Goal: Information Seeking & Learning: Compare options

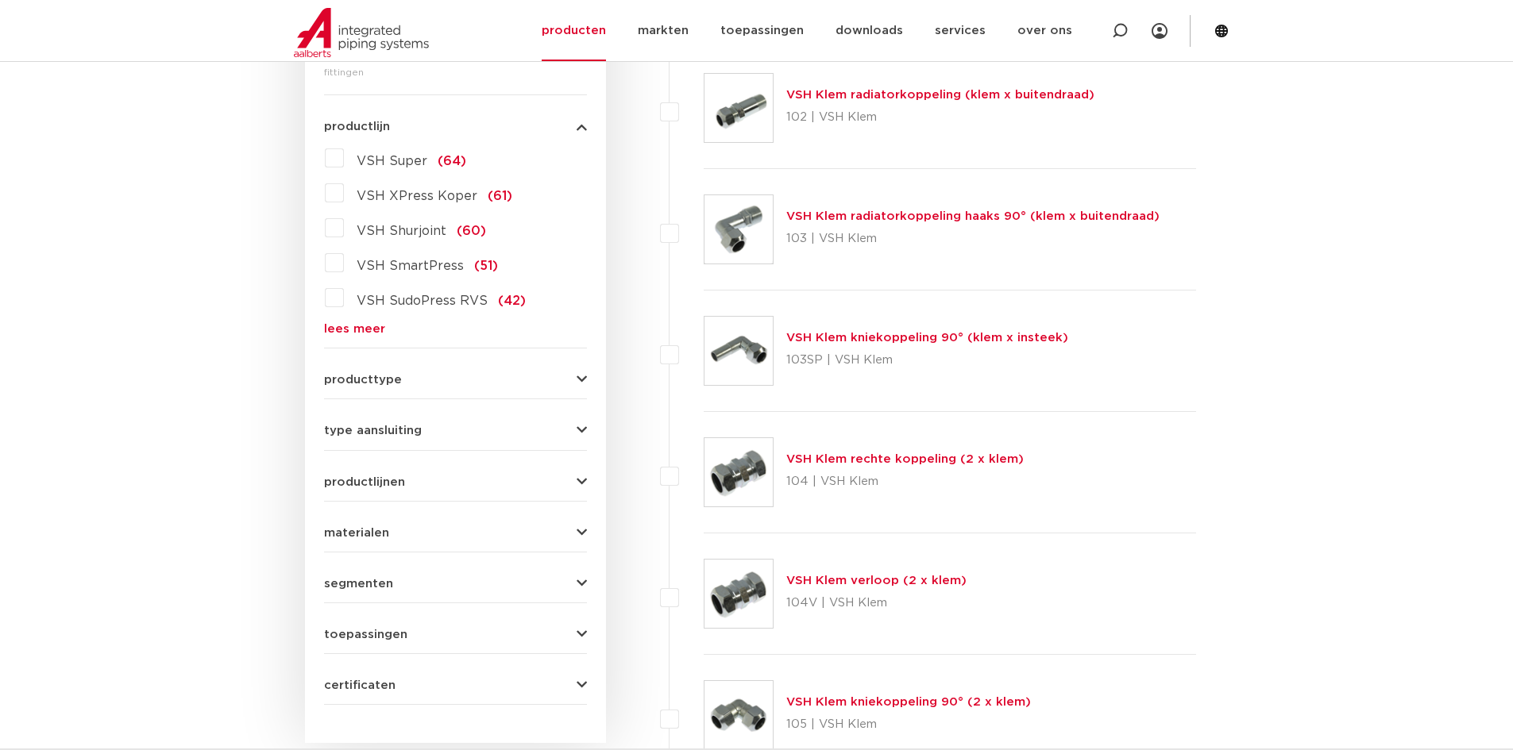
scroll to position [397, 0]
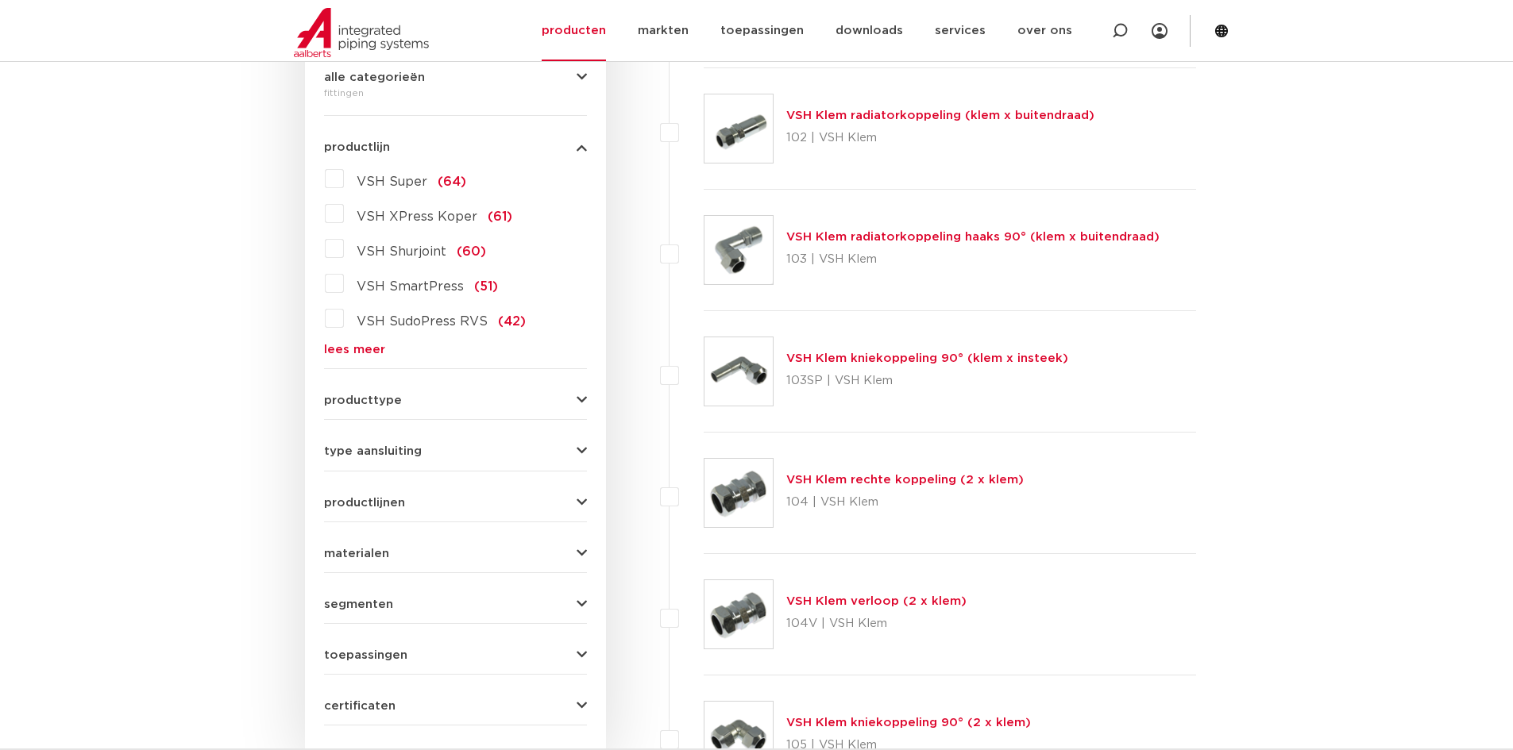
click at [344, 180] on label "VSH Super (64)" at bounding box center [405, 178] width 122 height 25
click at [0, 0] on input "VSH Super (64)" at bounding box center [0, 0] width 0 height 0
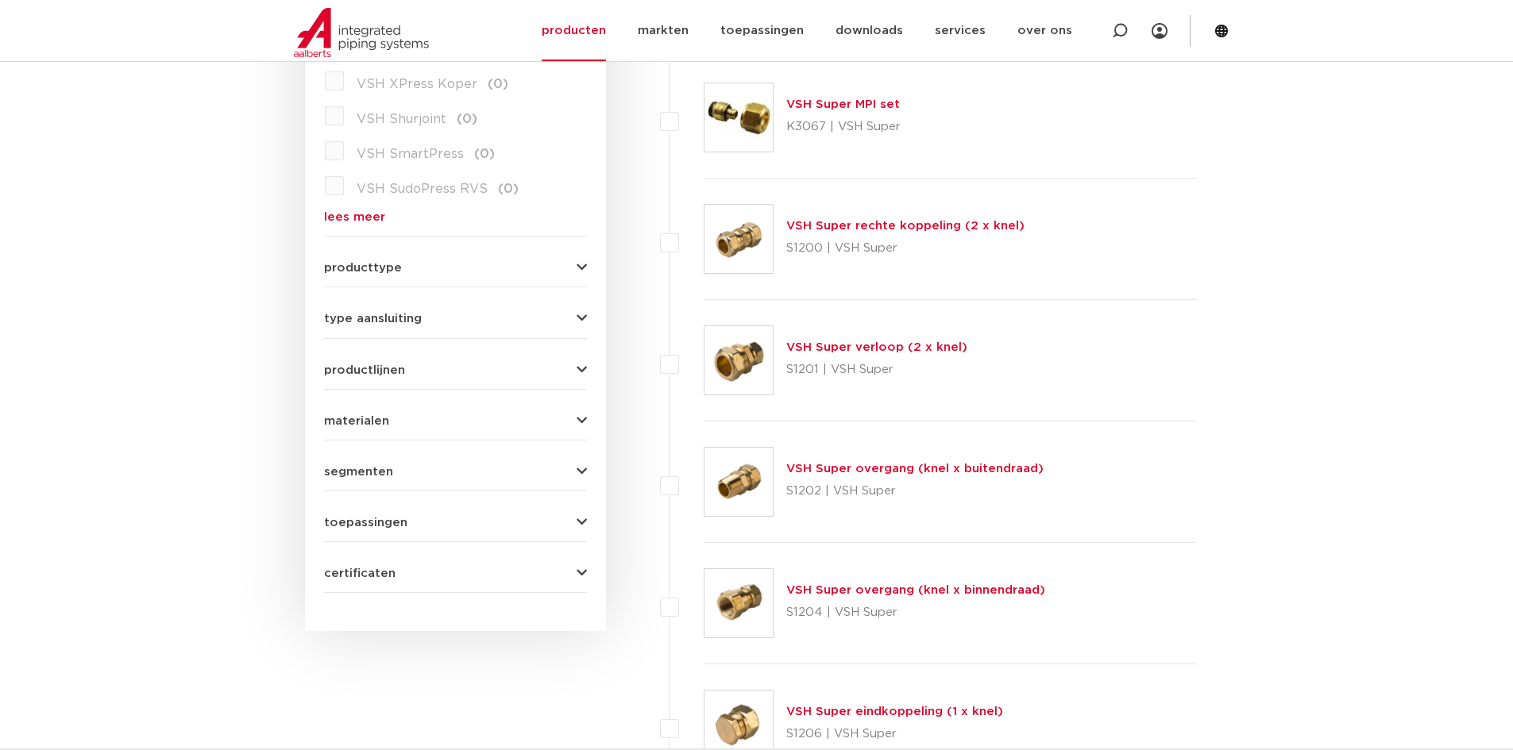
scroll to position [556, 0]
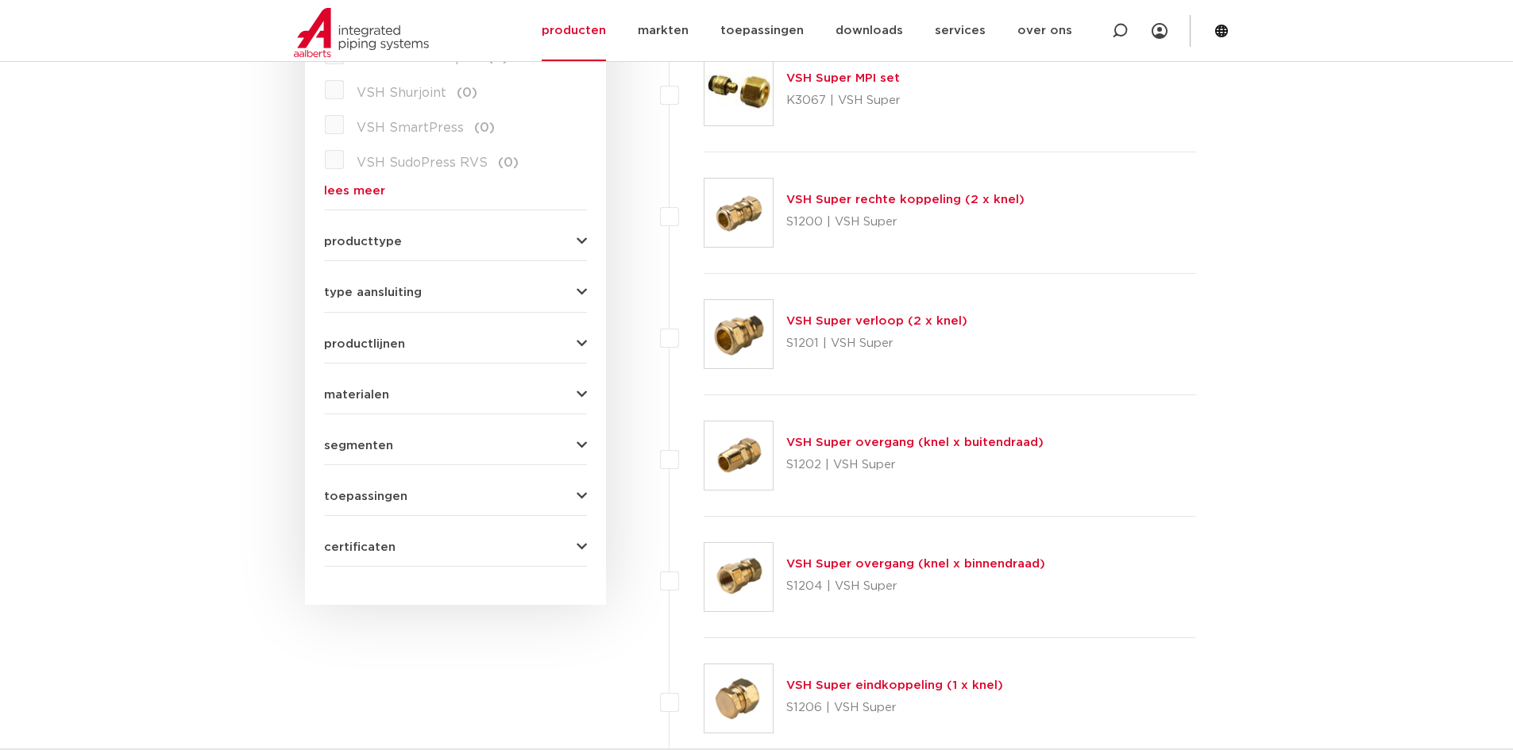
click at [518, 281] on div "type aansluiting buiseind (4) Rp - binnendraad cilindrisch (BSPT) (3) R - buite…" at bounding box center [455, 286] width 263 height 25
click at [579, 291] on icon "button" at bounding box center [581, 293] width 10 height 12
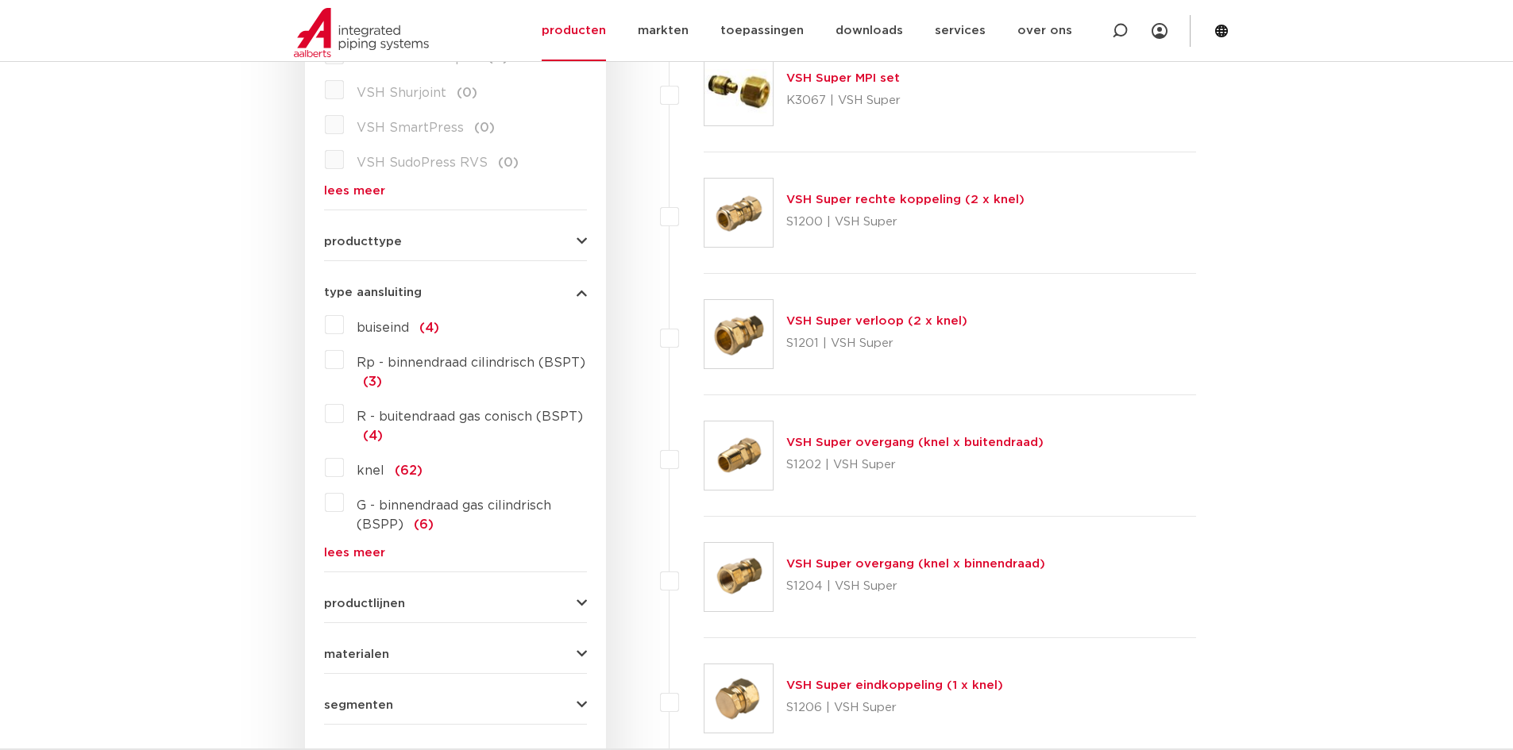
click at [579, 291] on icon "button" at bounding box center [581, 293] width 10 height 12
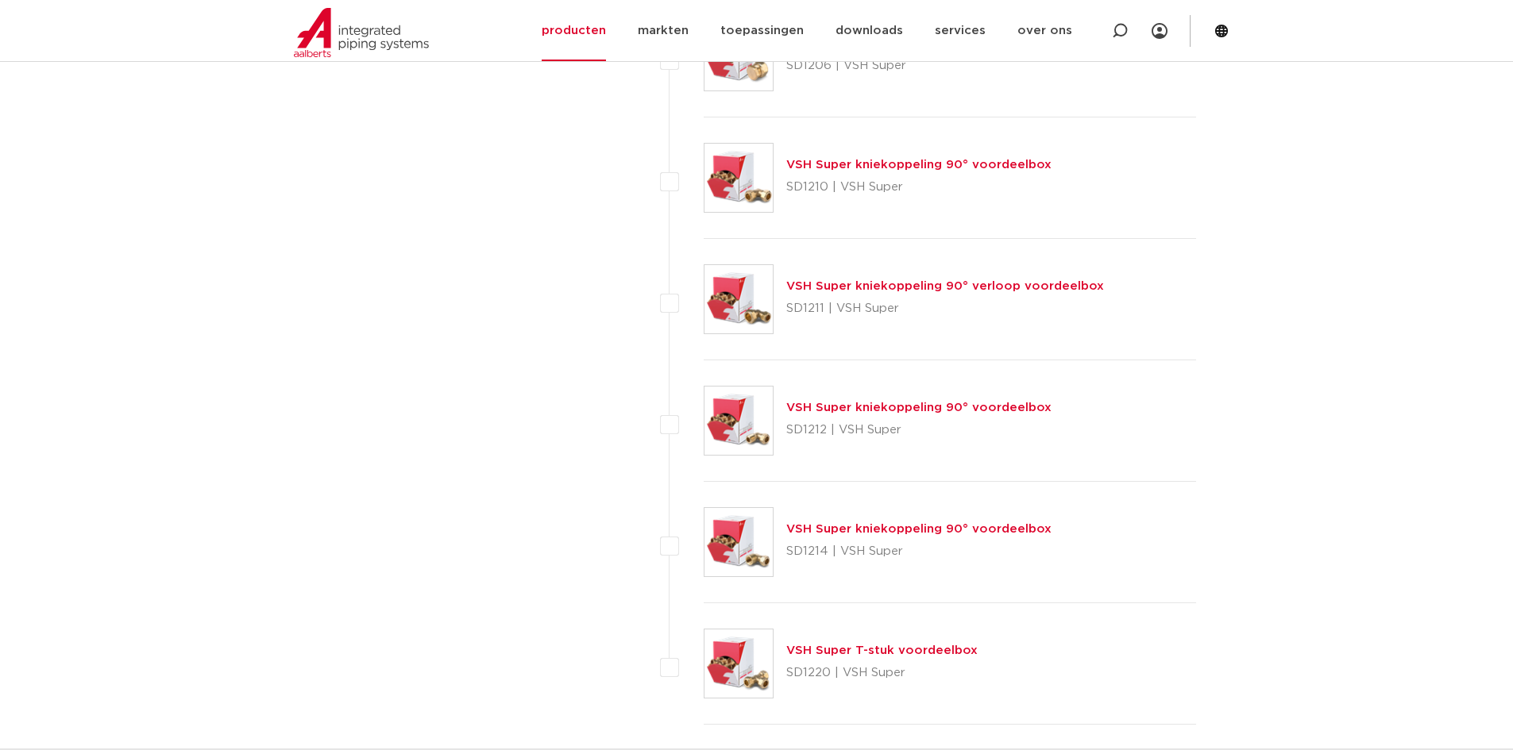
scroll to position [7225, 0]
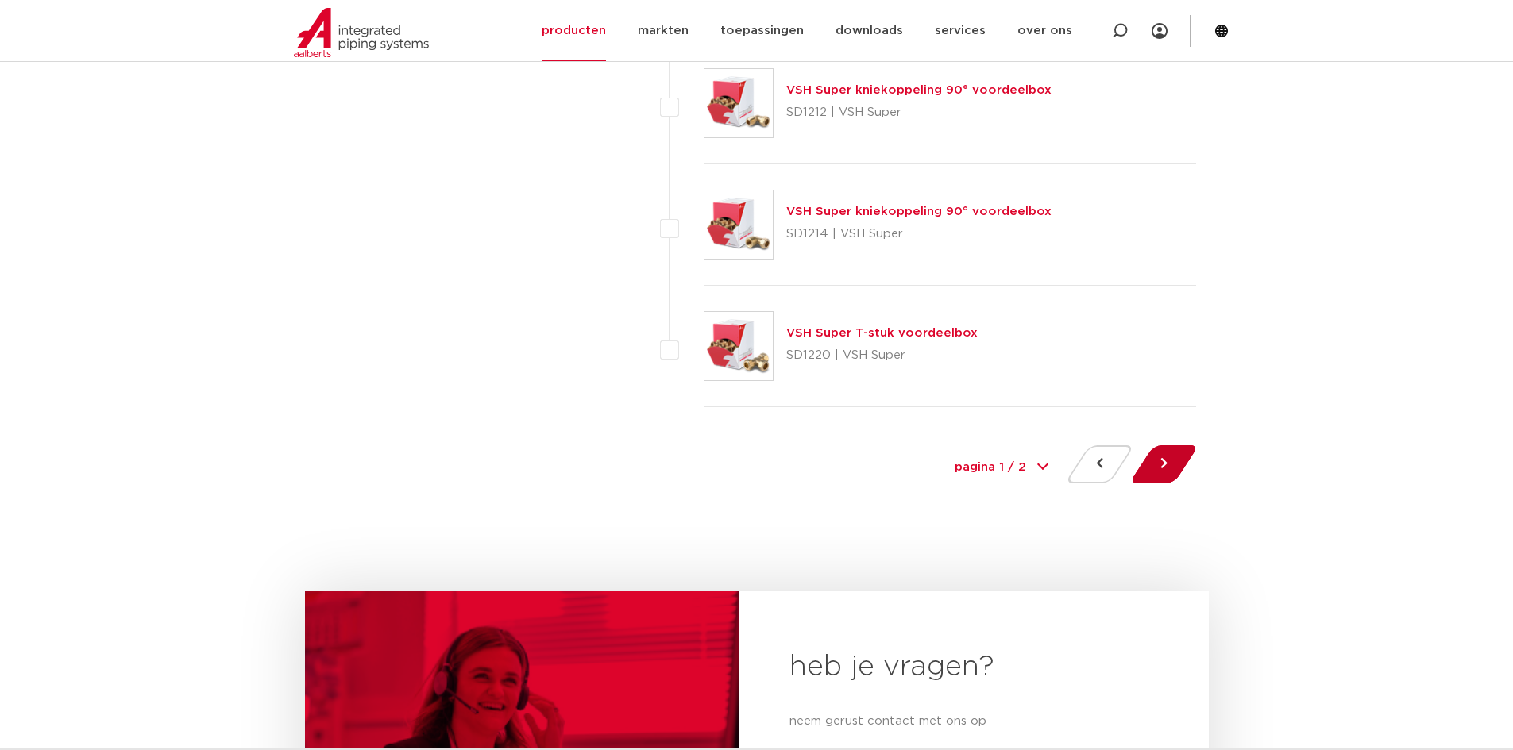
click at [1172, 453] on button at bounding box center [1163, 464] width 45 height 38
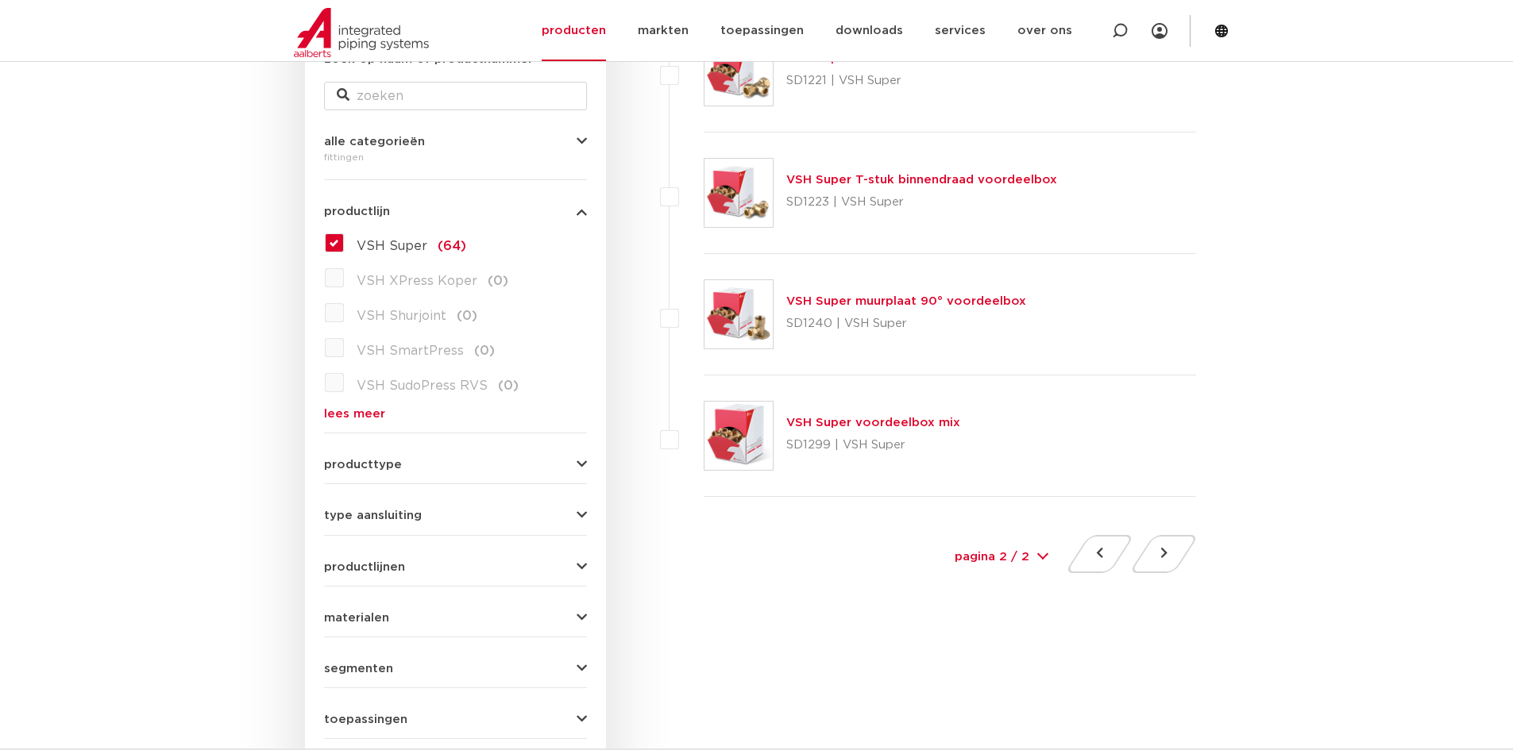
scroll to position [159, 0]
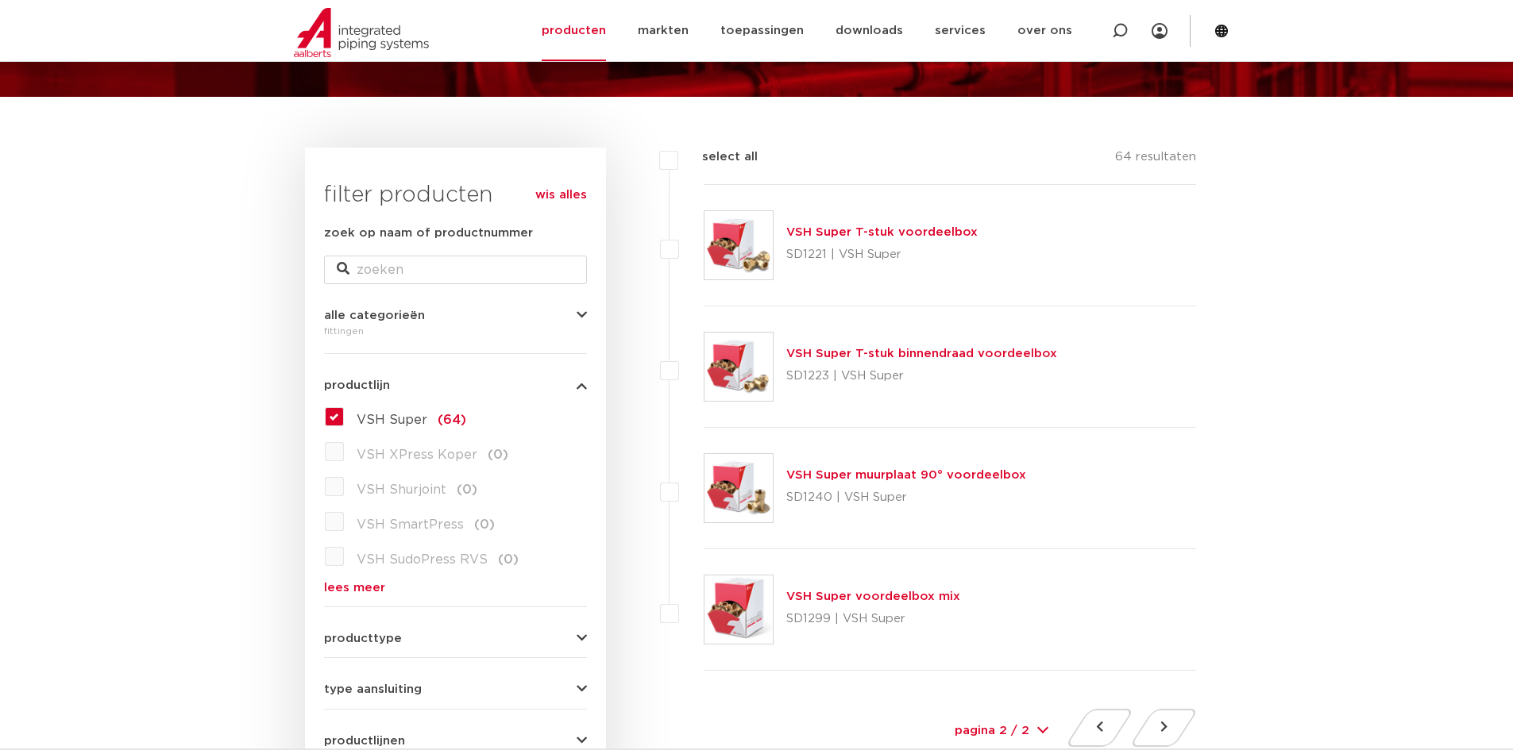
click at [344, 421] on label "VSH Super (64)" at bounding box center [405, 416] width 122 height 25
click at [0, 0] on input "VSH Super (64)" at bounding box center [0, 0] width 0 height 0
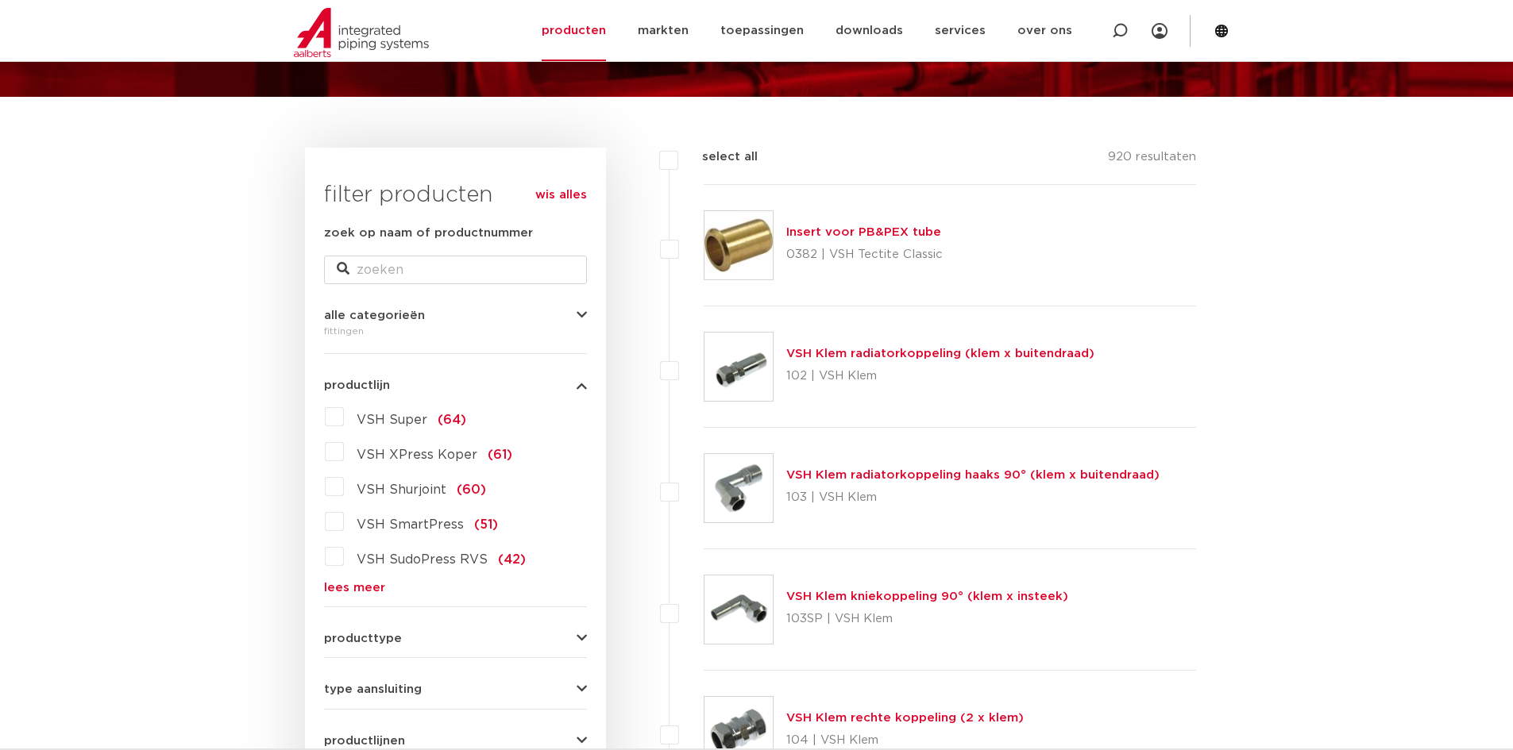
click at [372, 587] on link "lees meer" at bounding box center [455, 588] width 263 height 12
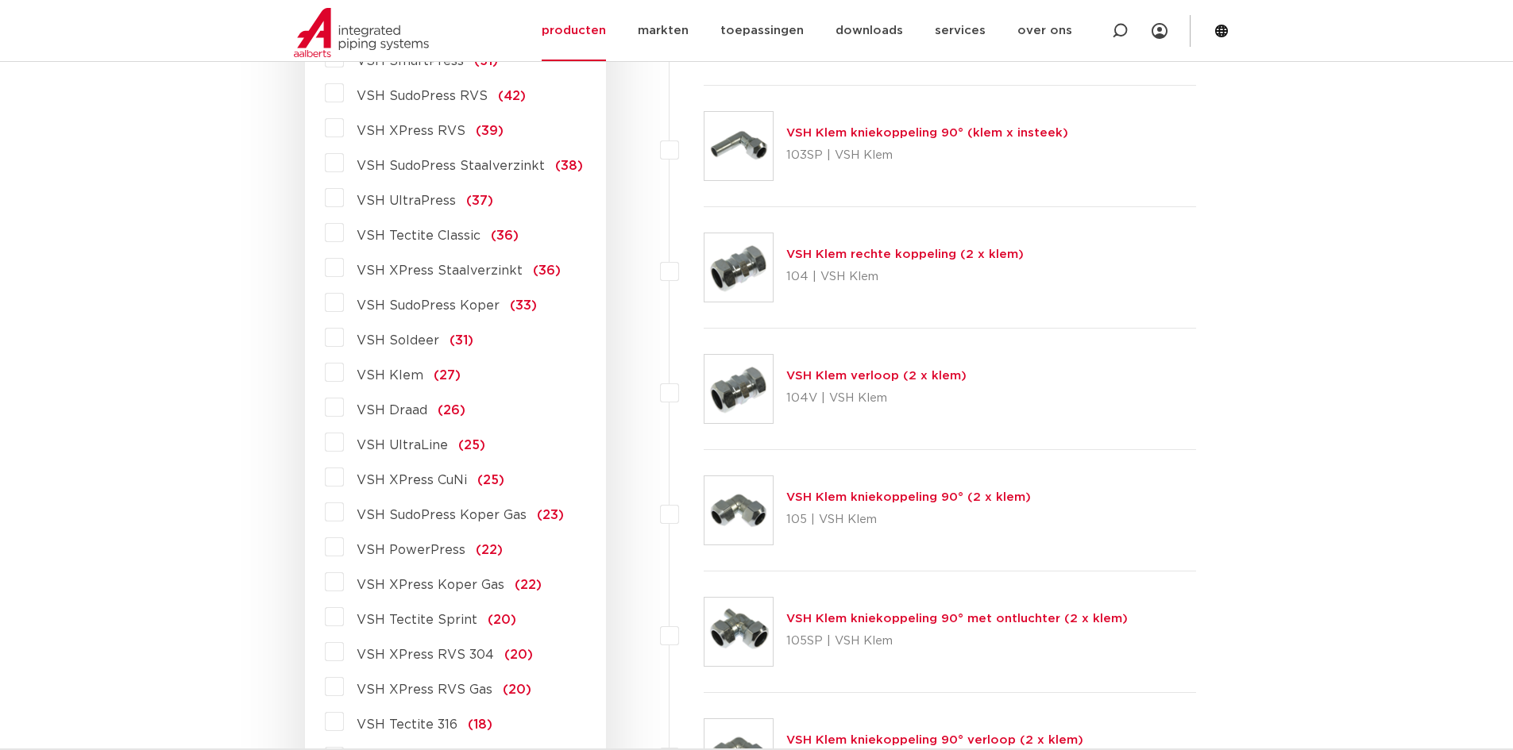
scroll to position [635, 0]
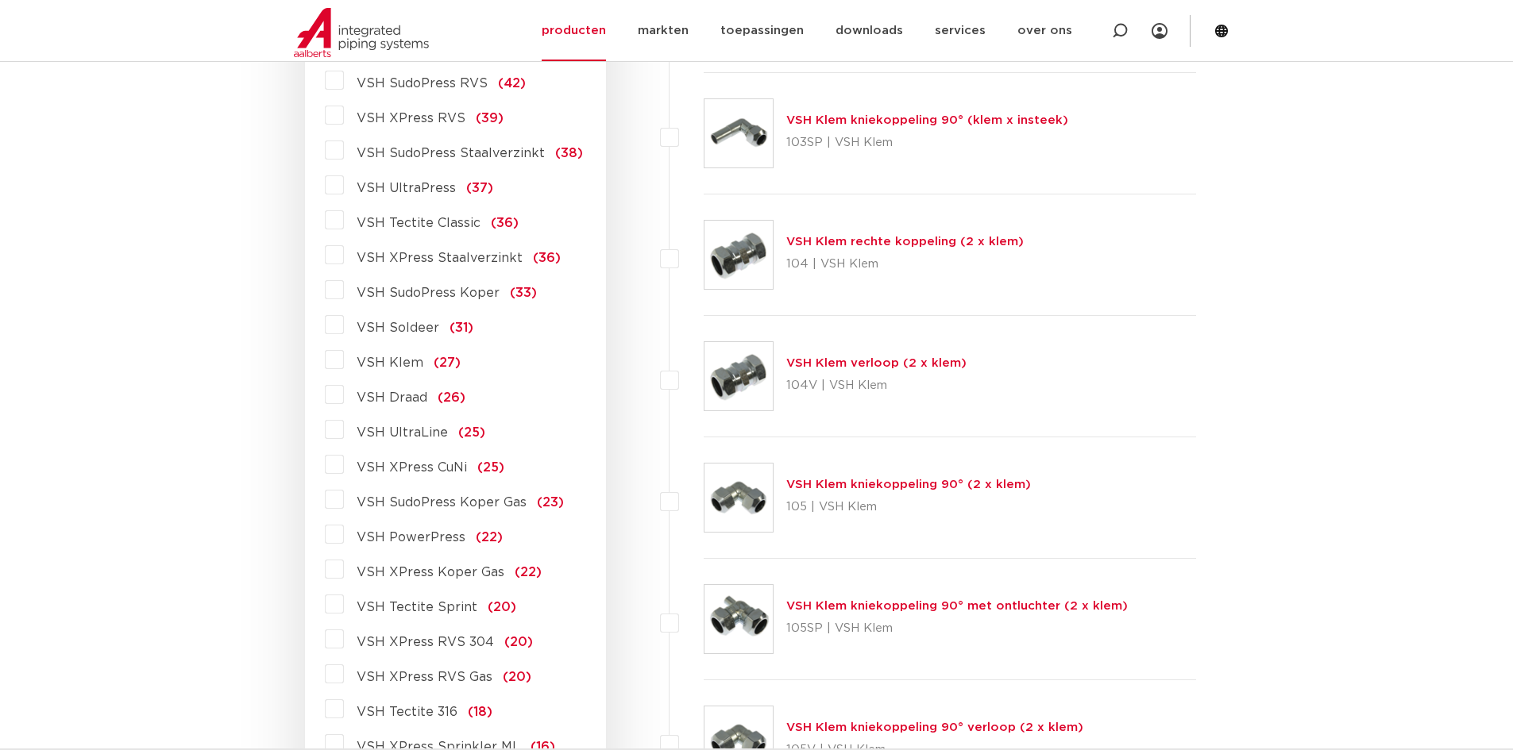
click at [344, 395] on label "VSH Draad (26)" at bounding box center [404, 394] width 121 height 25
click at [0, 0] on input "VSH Draad (26)" at bounding box center [0, 0] width 0 height 0
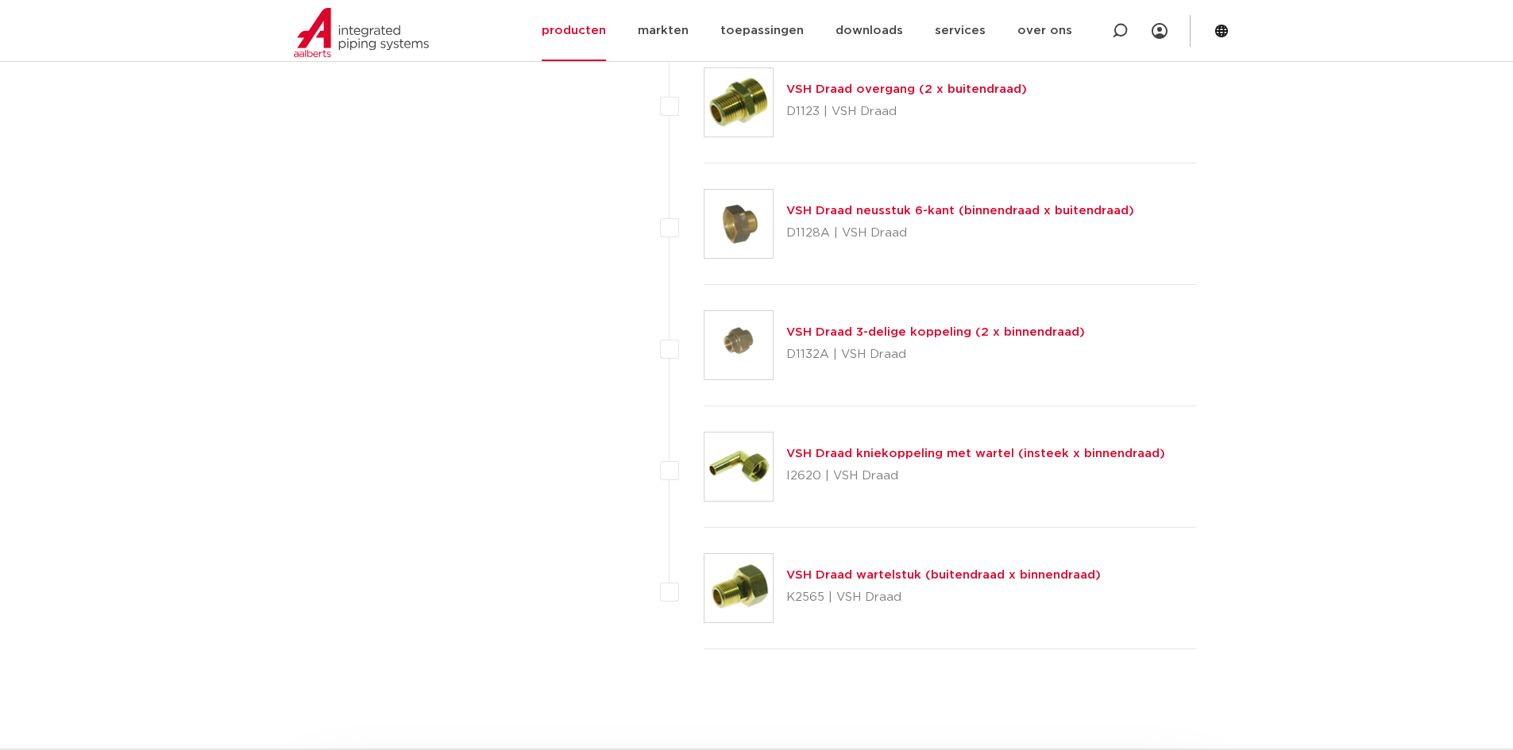
scroll to position [2858, 0]
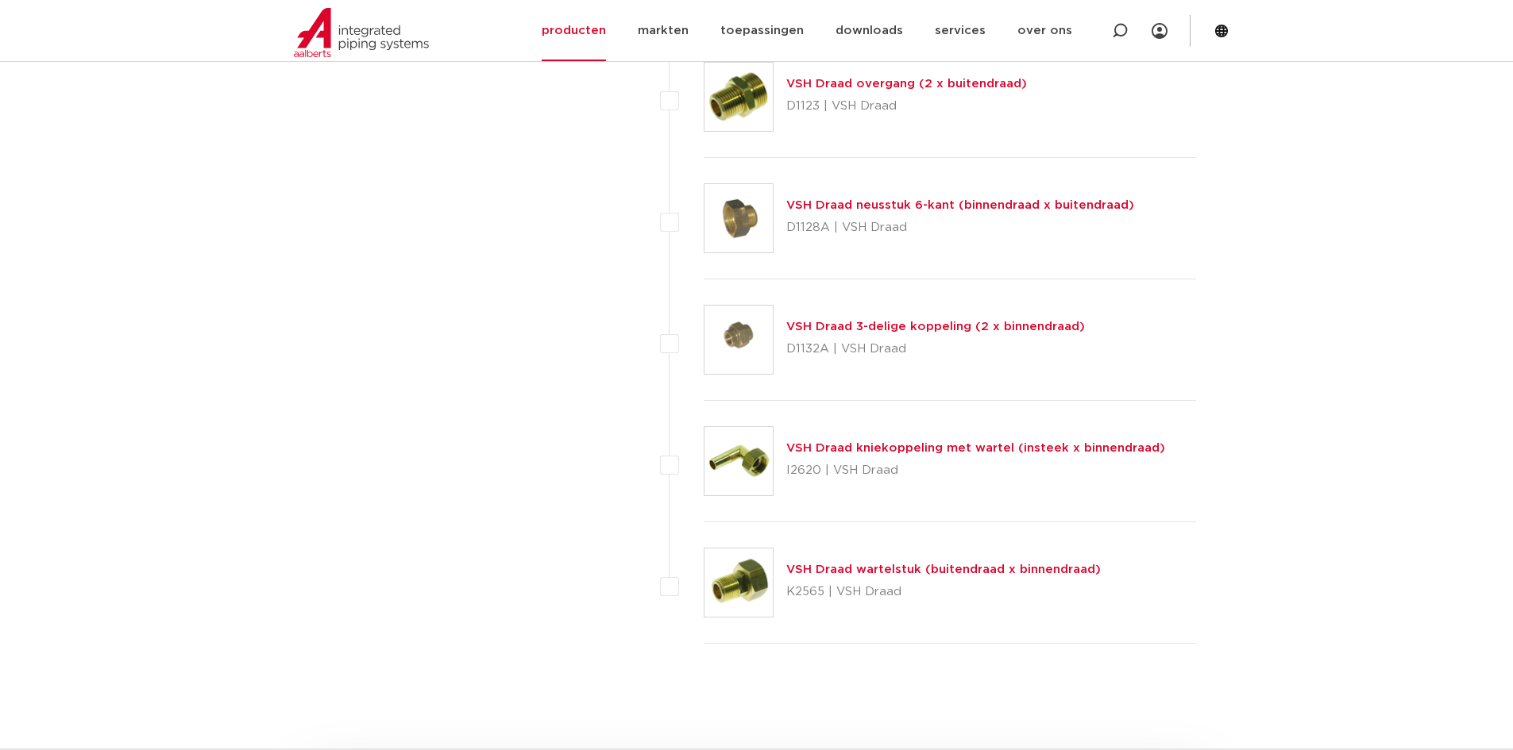
click at [1018, 570] on link "VSH Draad wartelstuk (buitendraad x binnendraad)" at bounding box center [943, 570] width 314 height 12
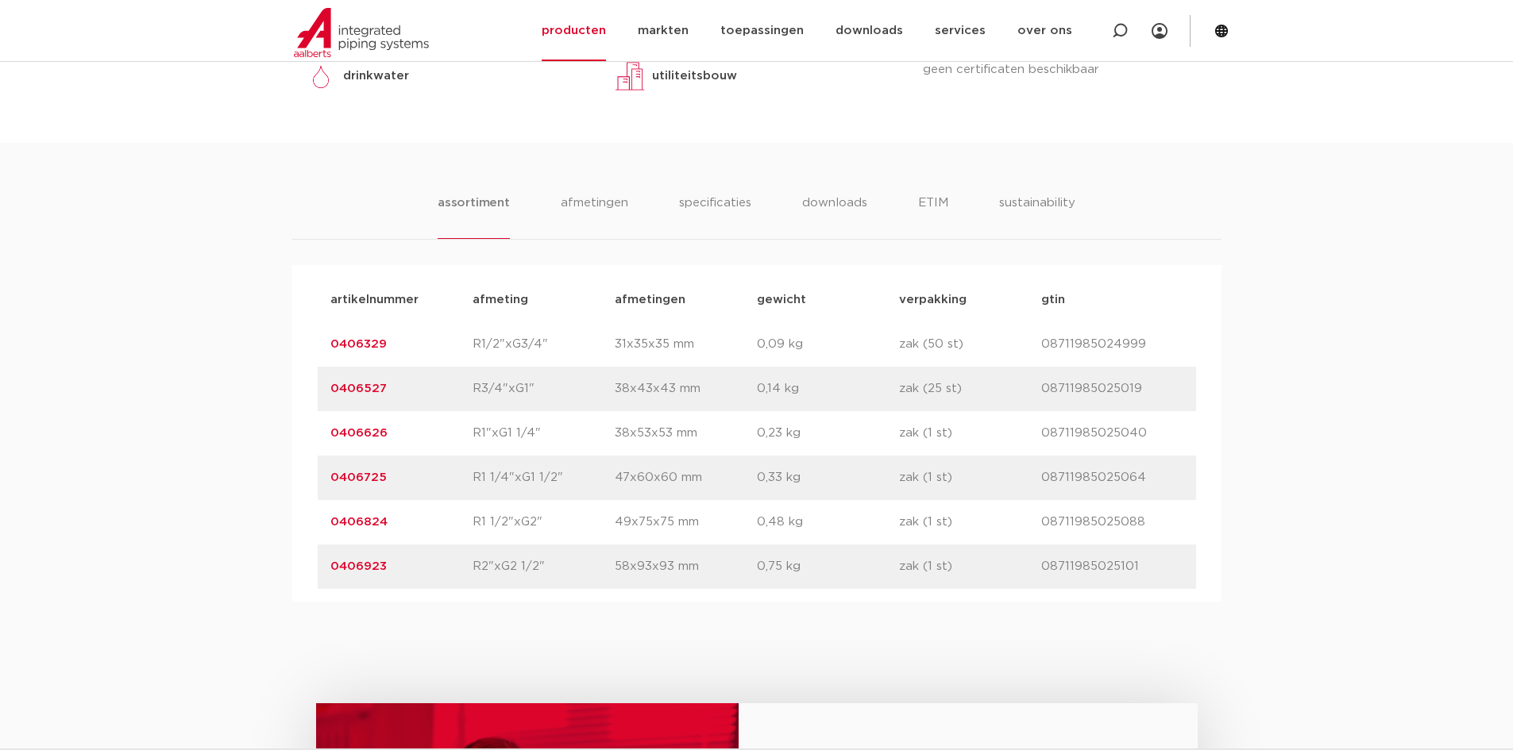
scroll to position [794, 0]
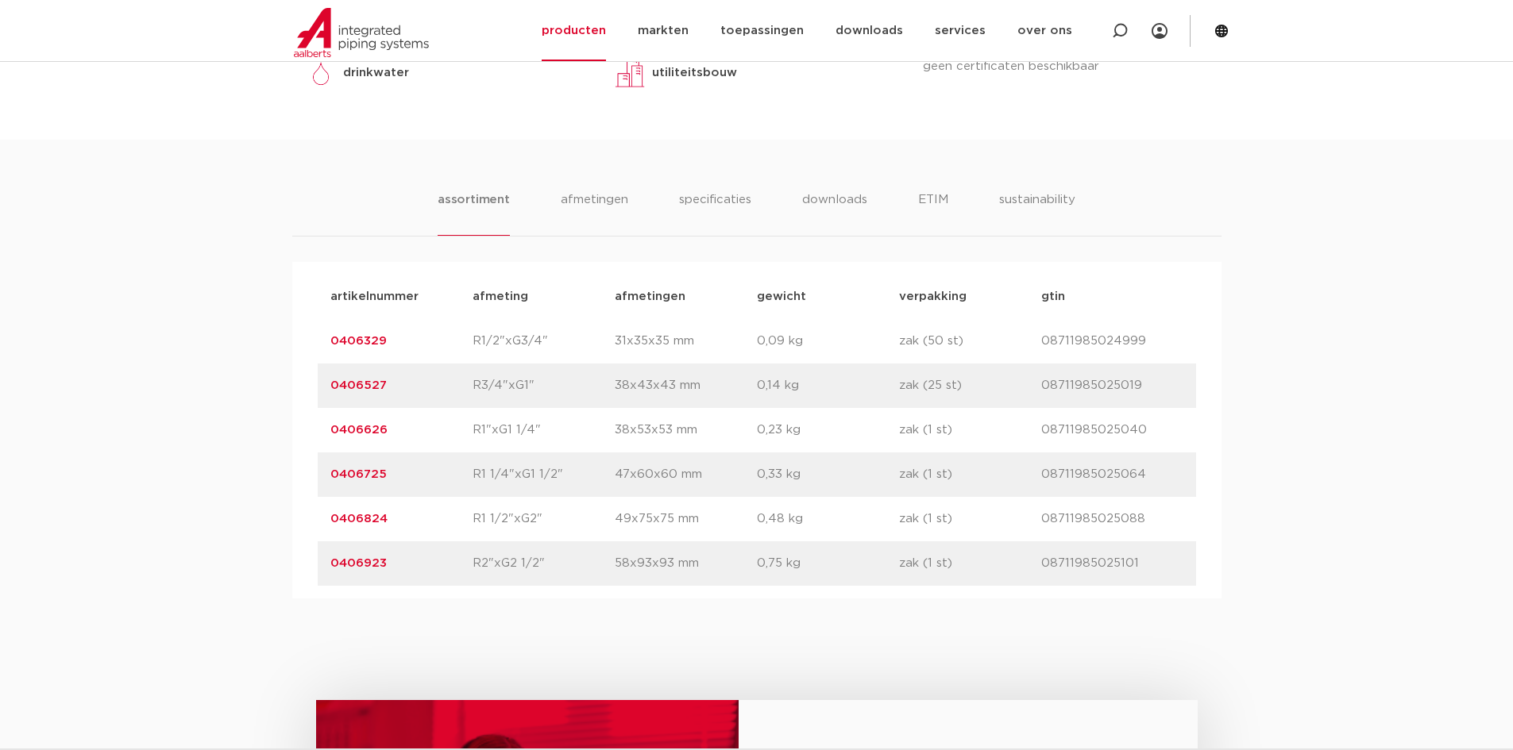
drag, startPoint x: 387, startPoint y: 564, endPoint x: 316, endPoint y: 569, distance: 71.7
click at [316, 569] on div "artikelnummer afmeting [GEOGRAPHIC_DATA] gewicht verpakking gtin artikelnummer …" at bounding box center [756, 430] width 929 height 337
copy link "0406923"
click at [155, 476] on div "assortiment [GEOGRAPHIC_DATA] specificaties downloads ETIM sustainability assor…" at bounding box center [756, 369] width 1513 height 459
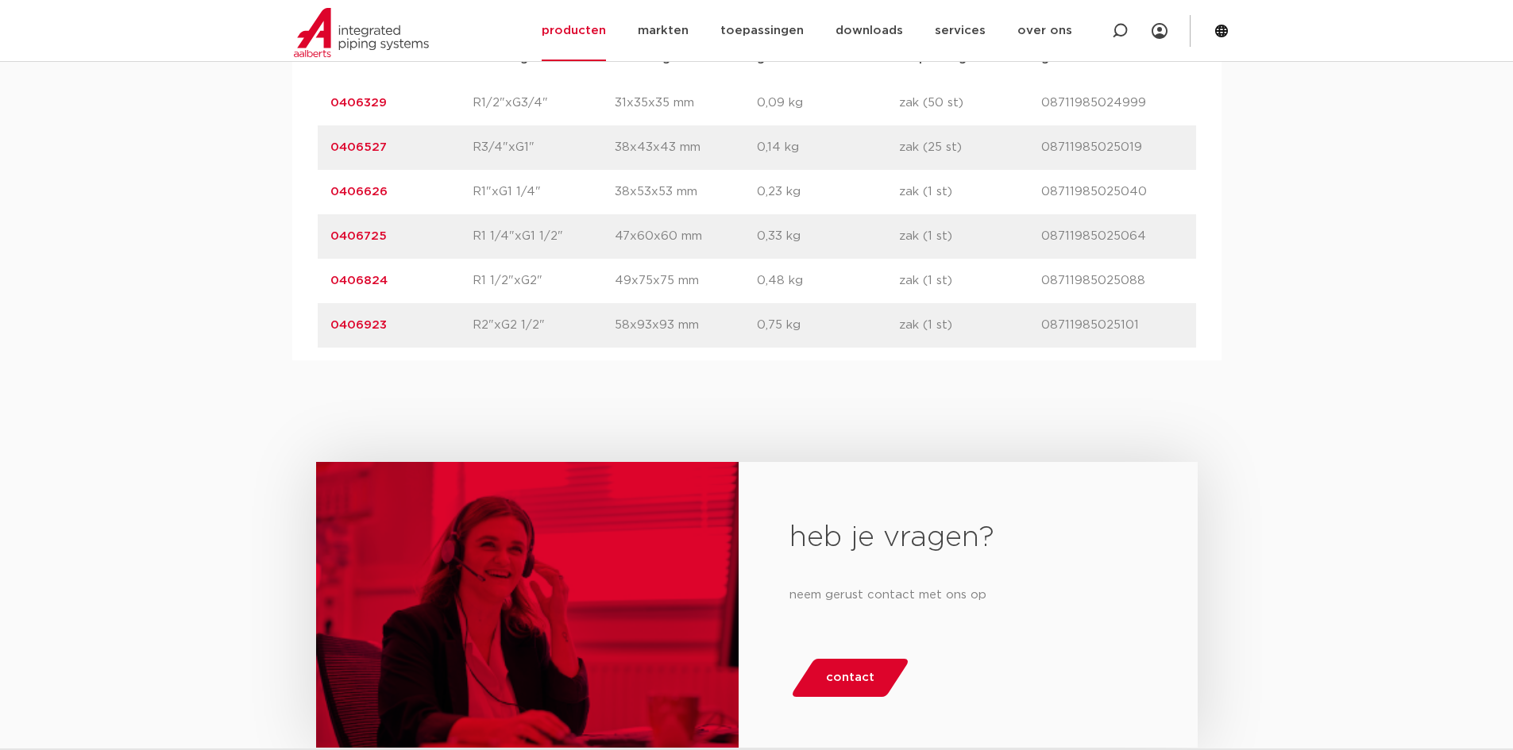
drag, startPoint x: 334, startPoint y: 483, endPoint x: 318, endPoint y: 480, distance: 16.8
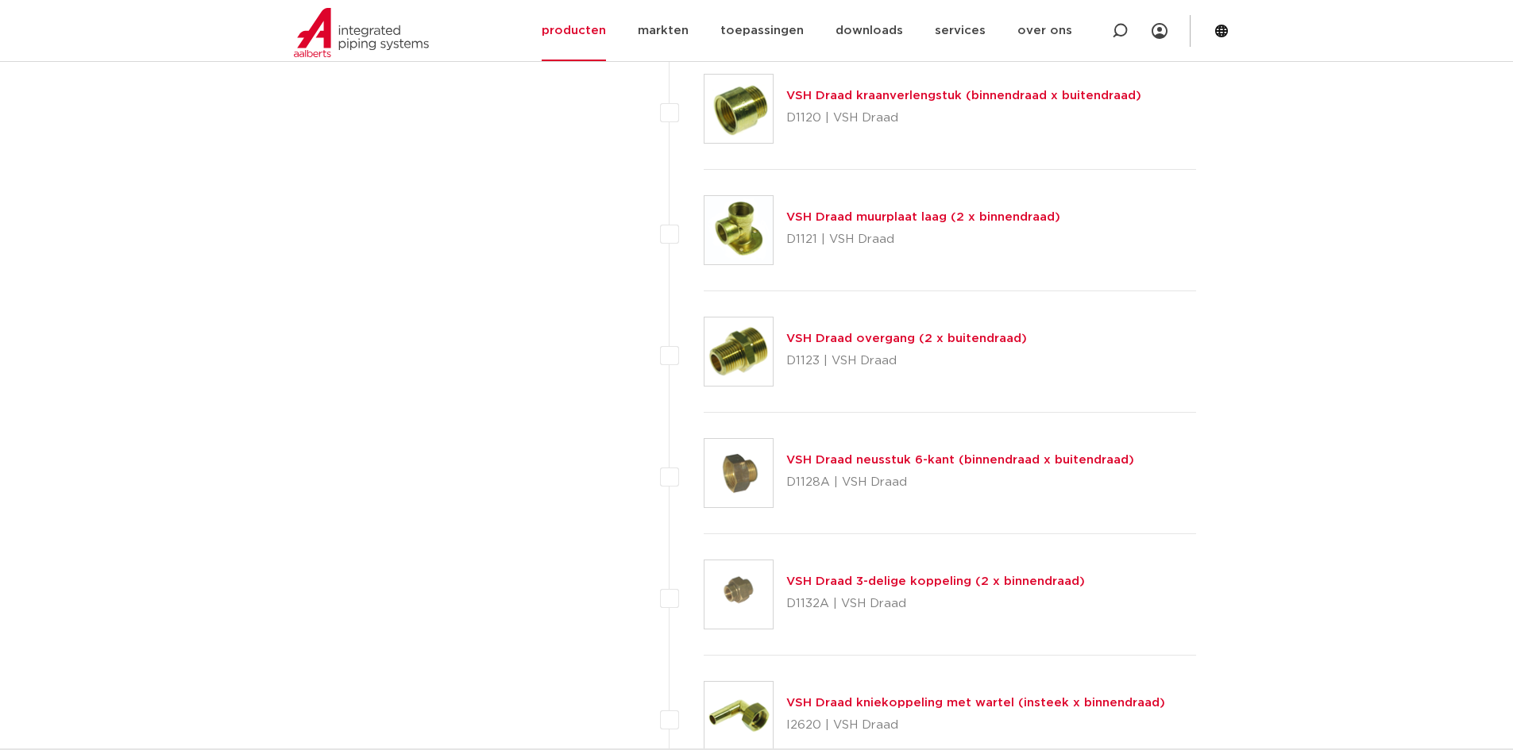
scroll to position [2699, 0]
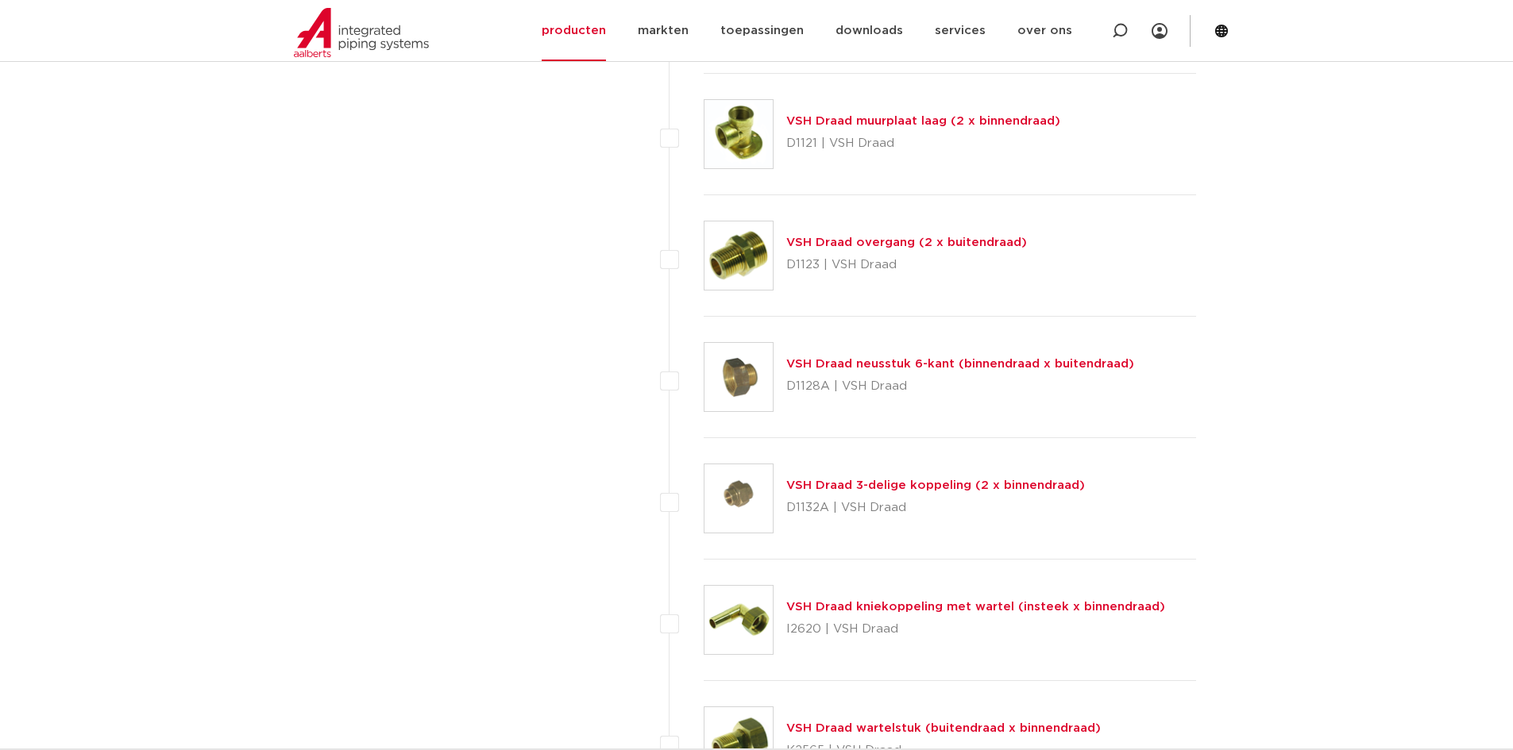
click at [1040, 368] on link "VSH Draad neusstuk 6-kant (binnendraad x buitendraad)" at bounding box center [960, 364] width 348 height 12
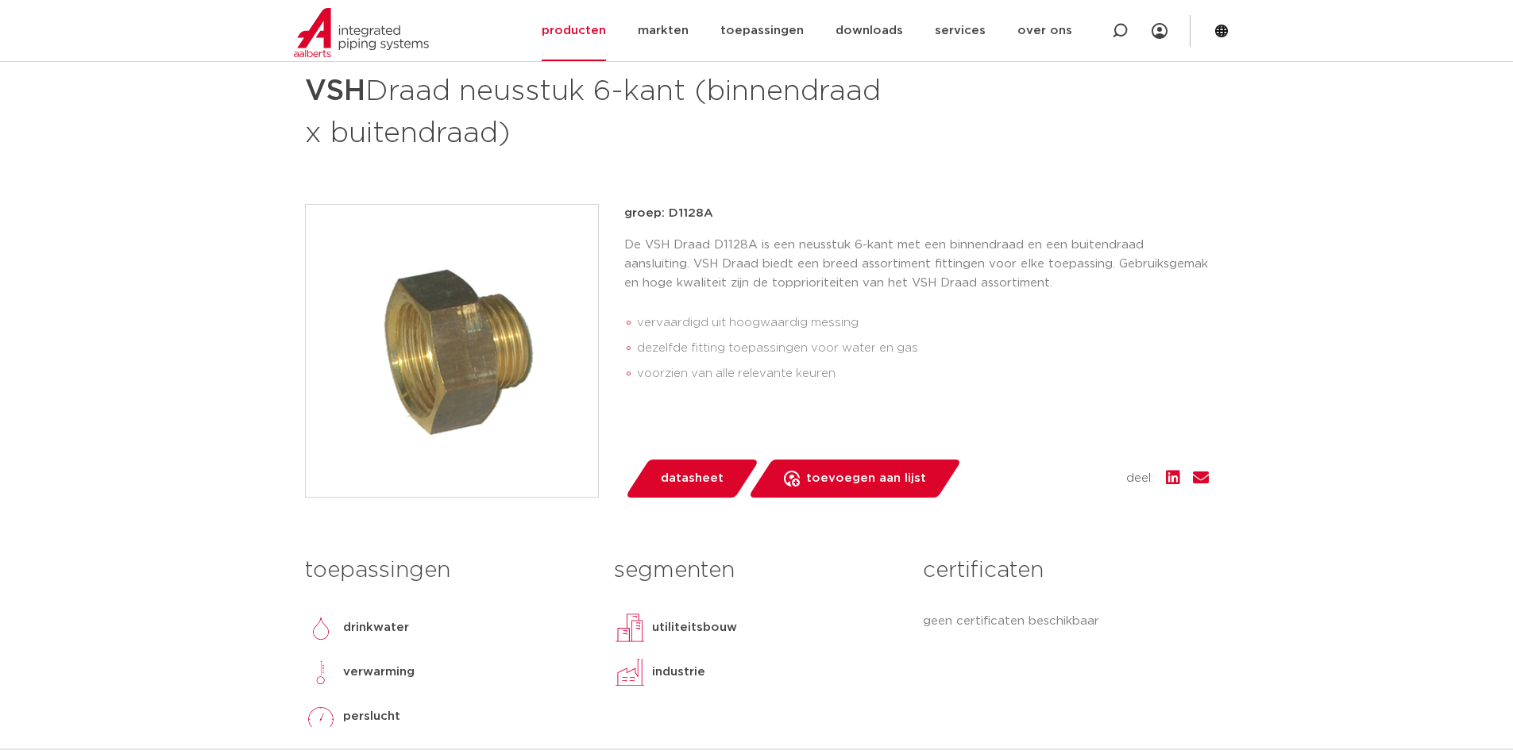
scroll to position [397, 0]
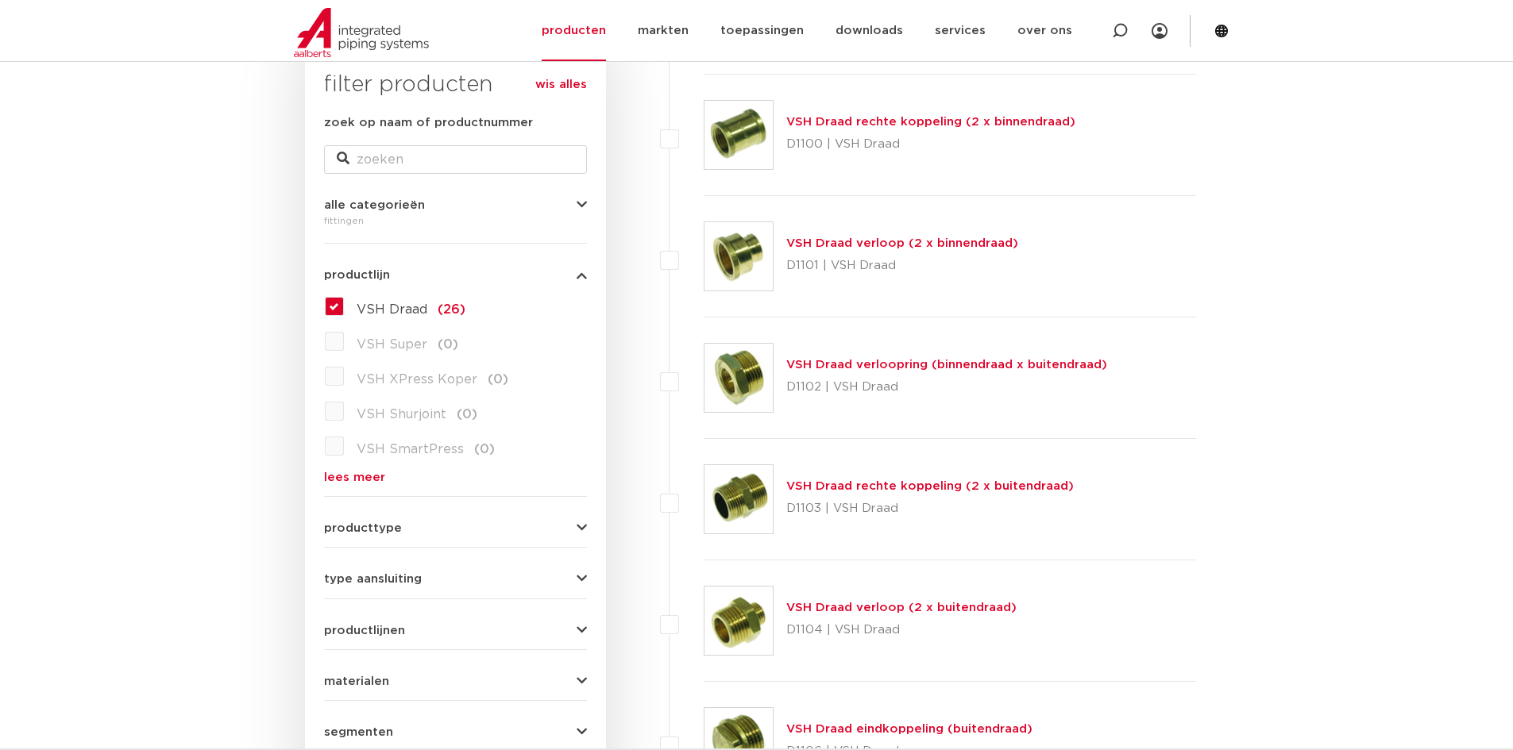
scroll to position [279, 0]
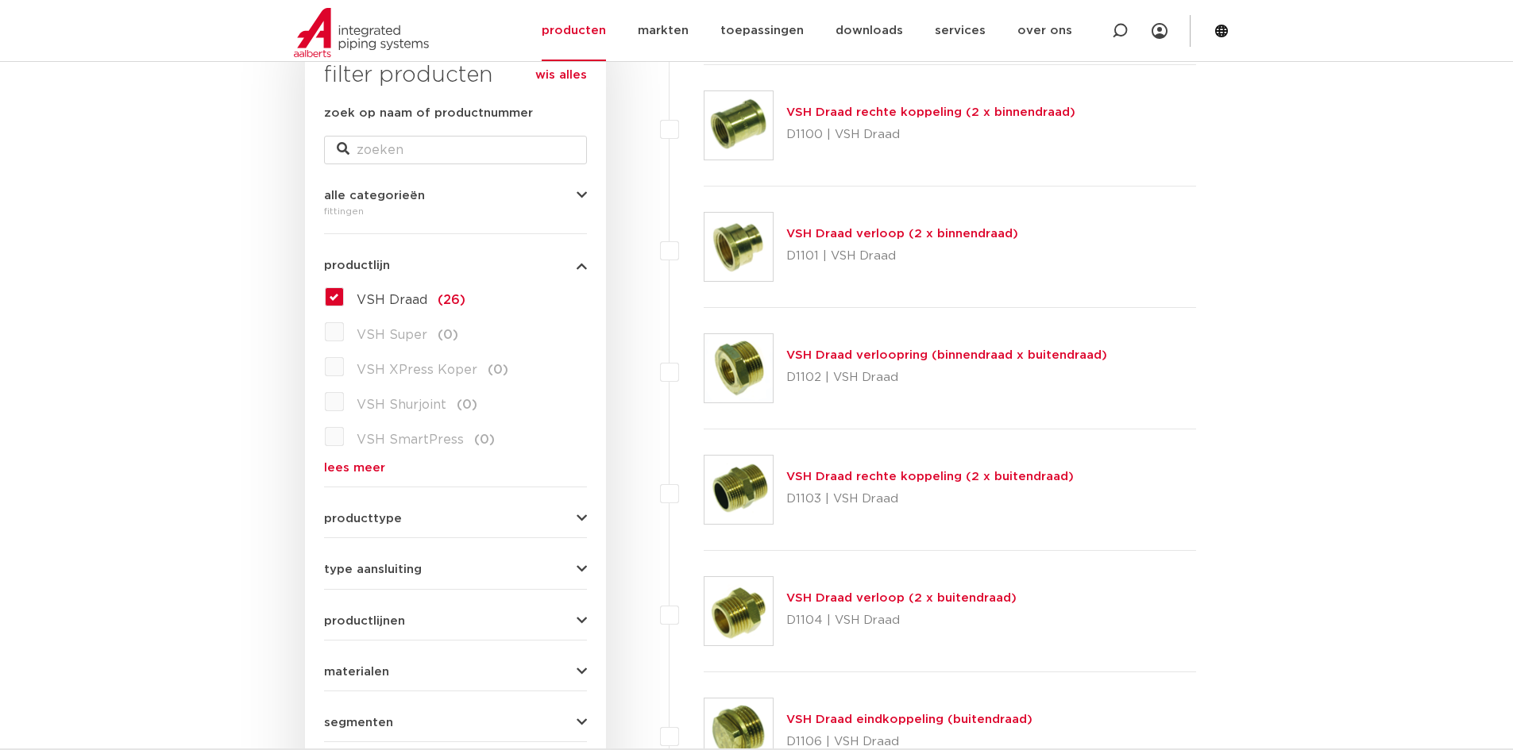
click at [990, 351] on link "VSH Draad verloopring (binnendraad x buitendraad)" at bounding box center [946, 355] width 321 height 12
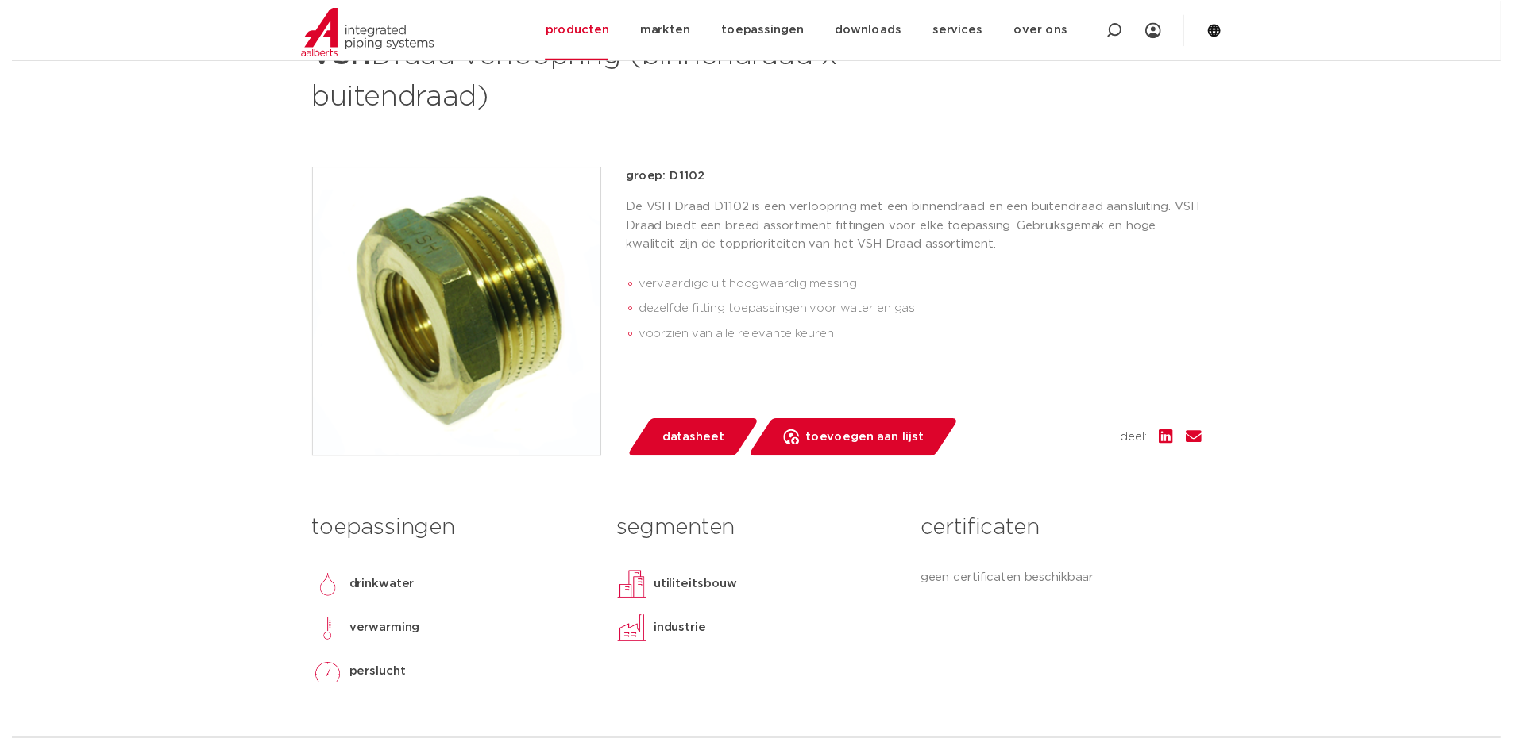
scroll to position [159, 0]
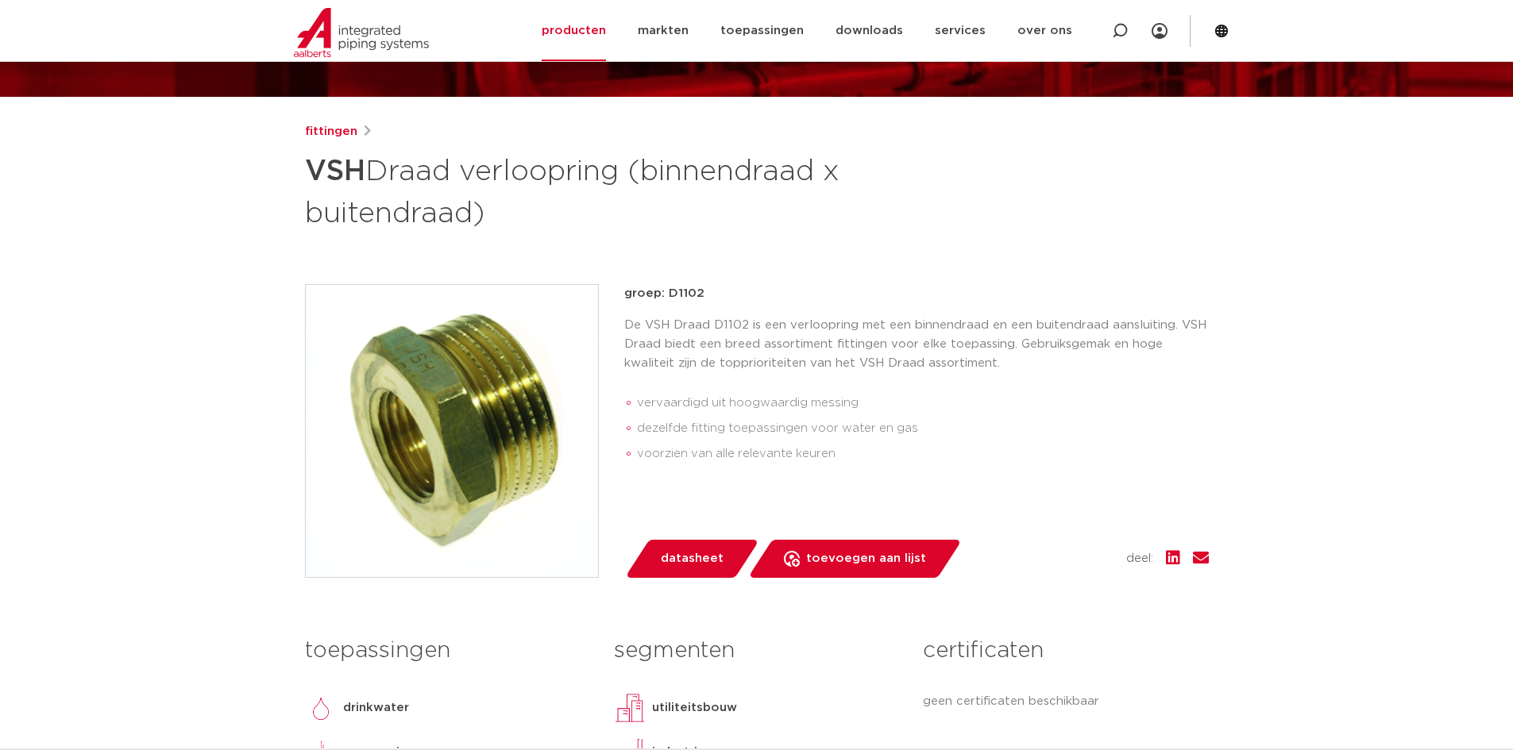
click at [665, 560] on span "datasheet" at bounding box center [692, 558] width 63 height 25
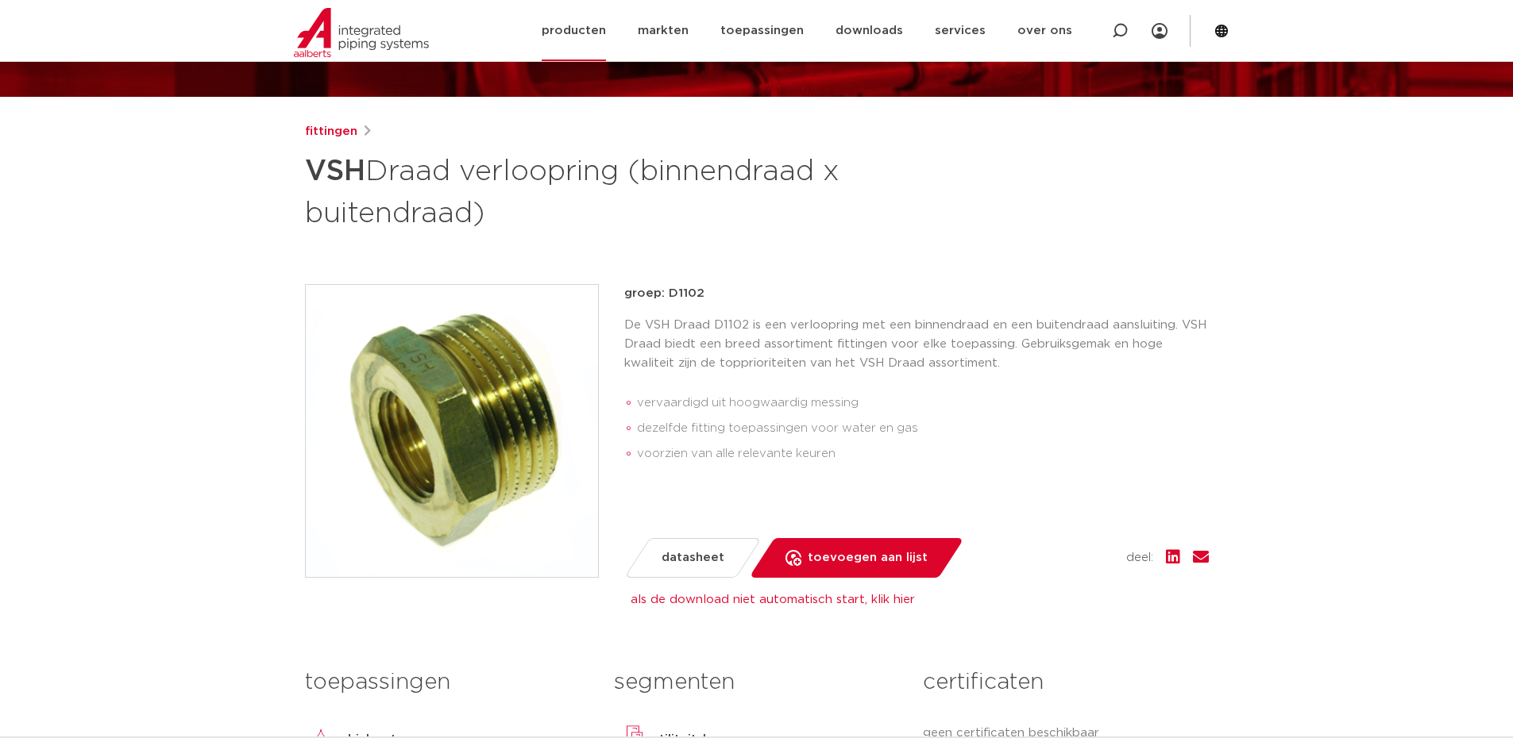
click at [585, 40] on link "producten" at bounding box center [573, 30] width 64 height 61
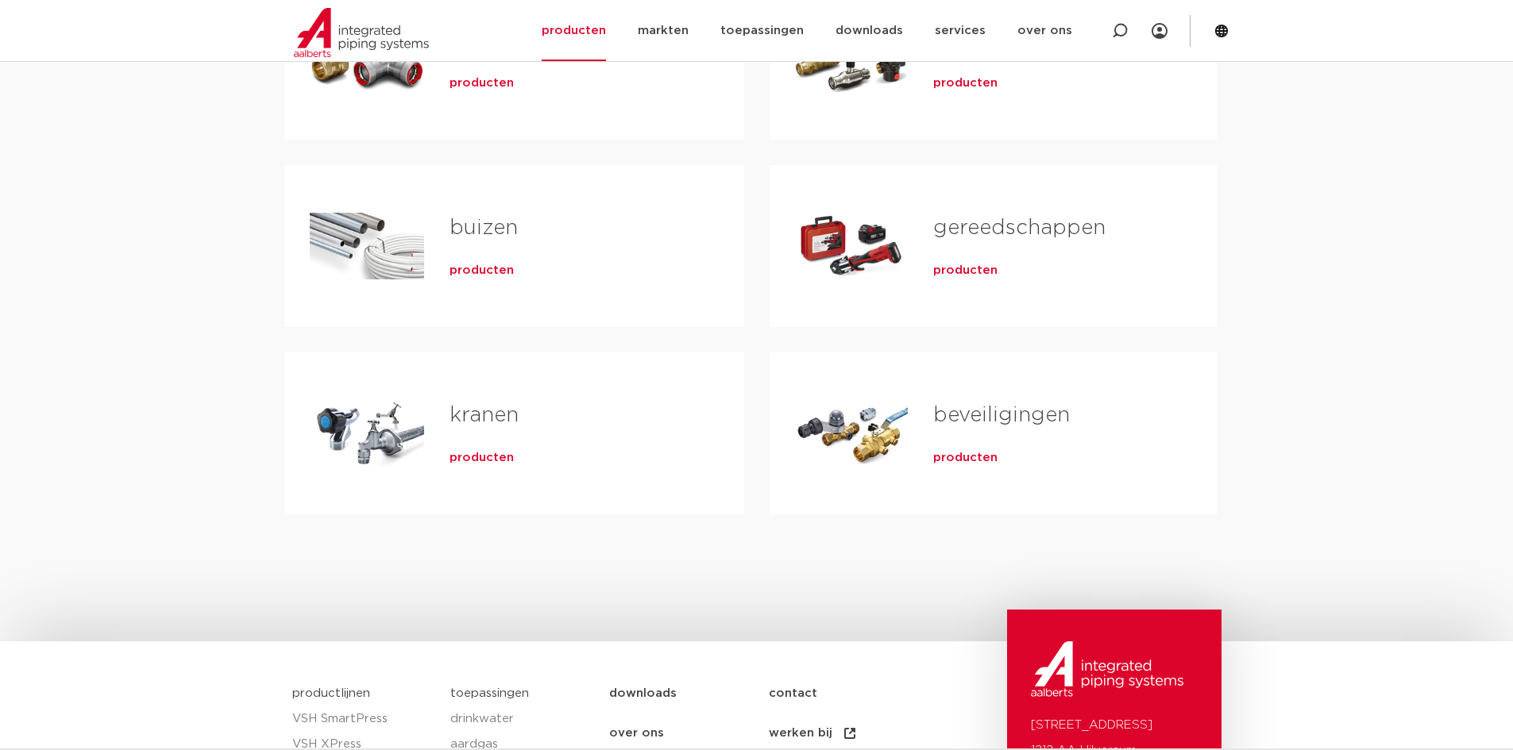
scroll to position [159, 0]
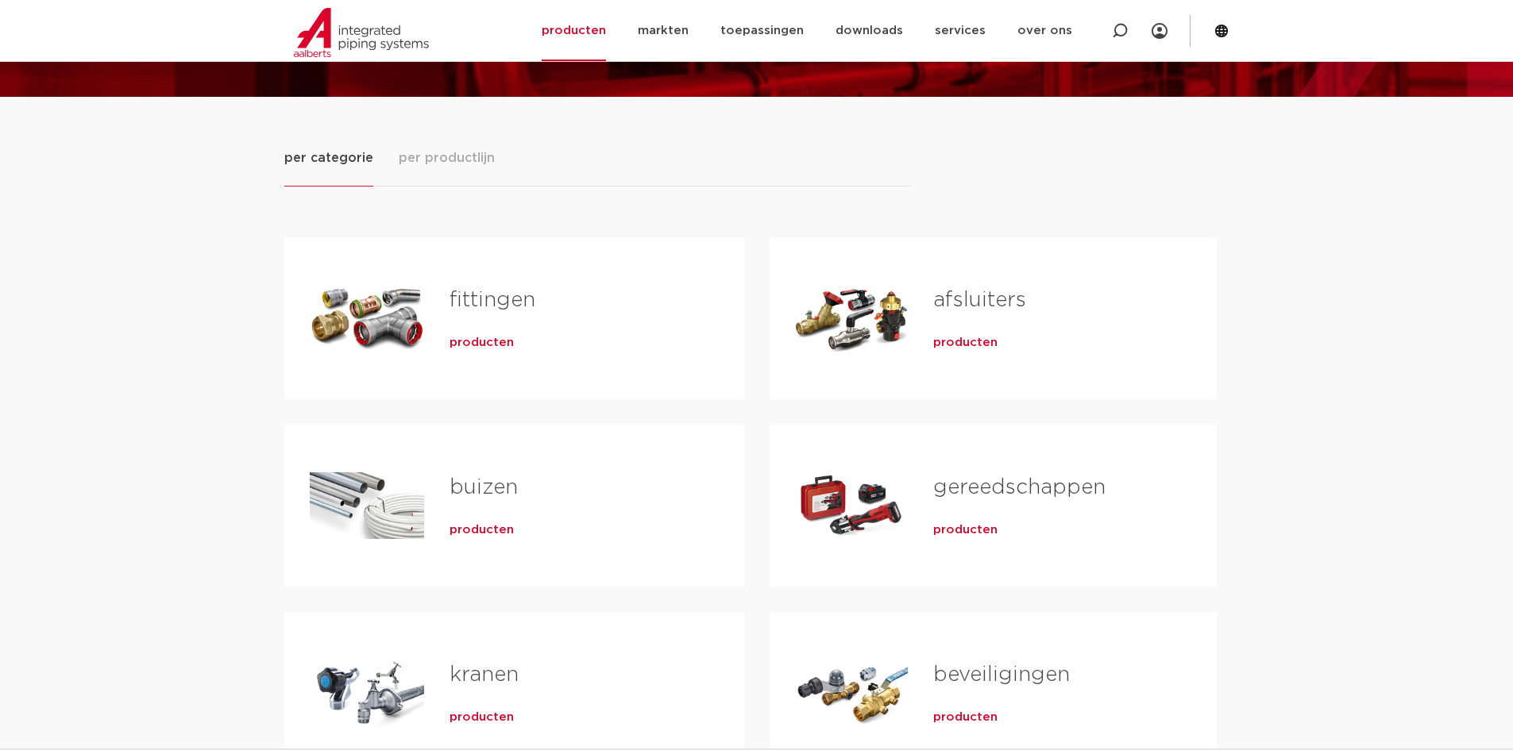
click at [491, 307] on link "fittingen" at bounding box center [492, 300] width 86 height 21
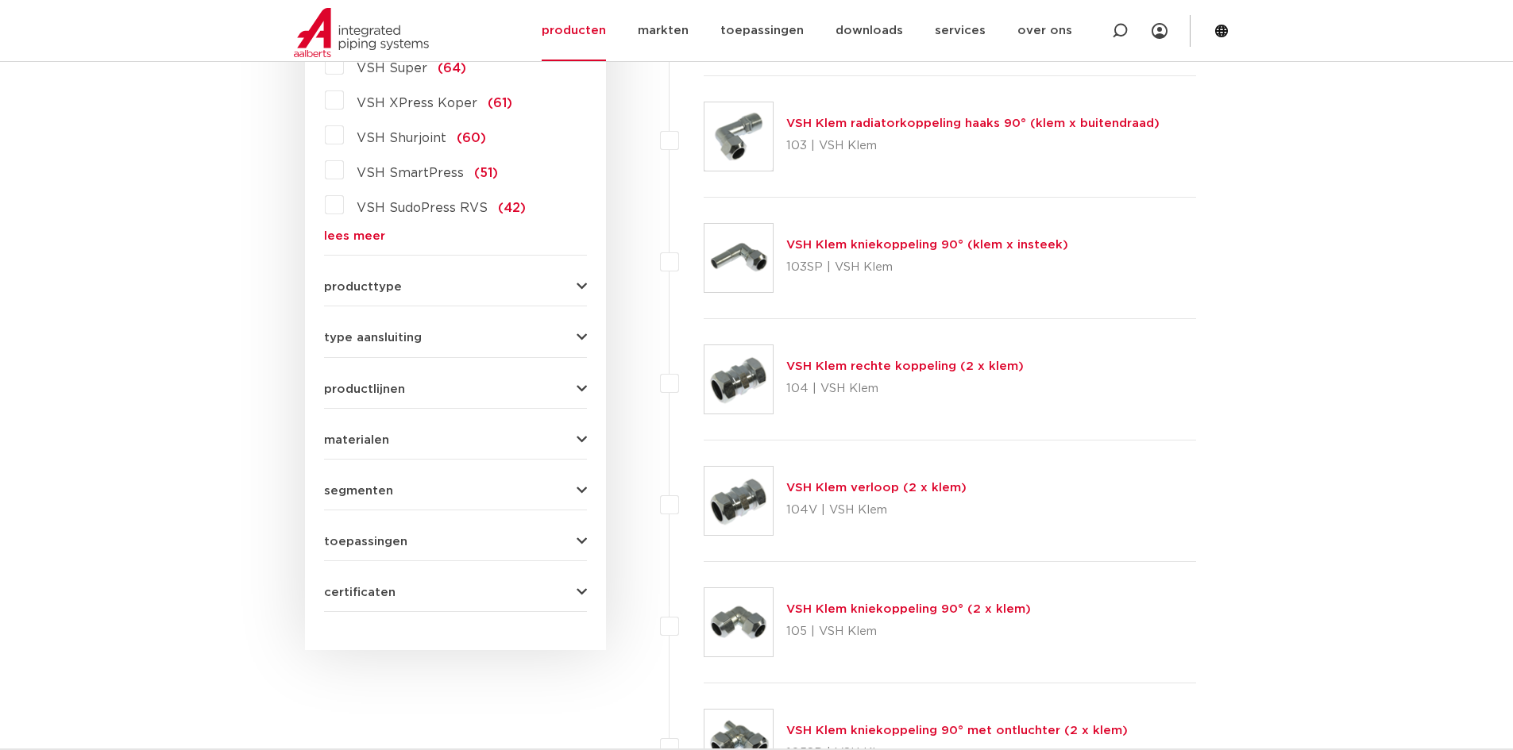
scroll to position [517, 0]
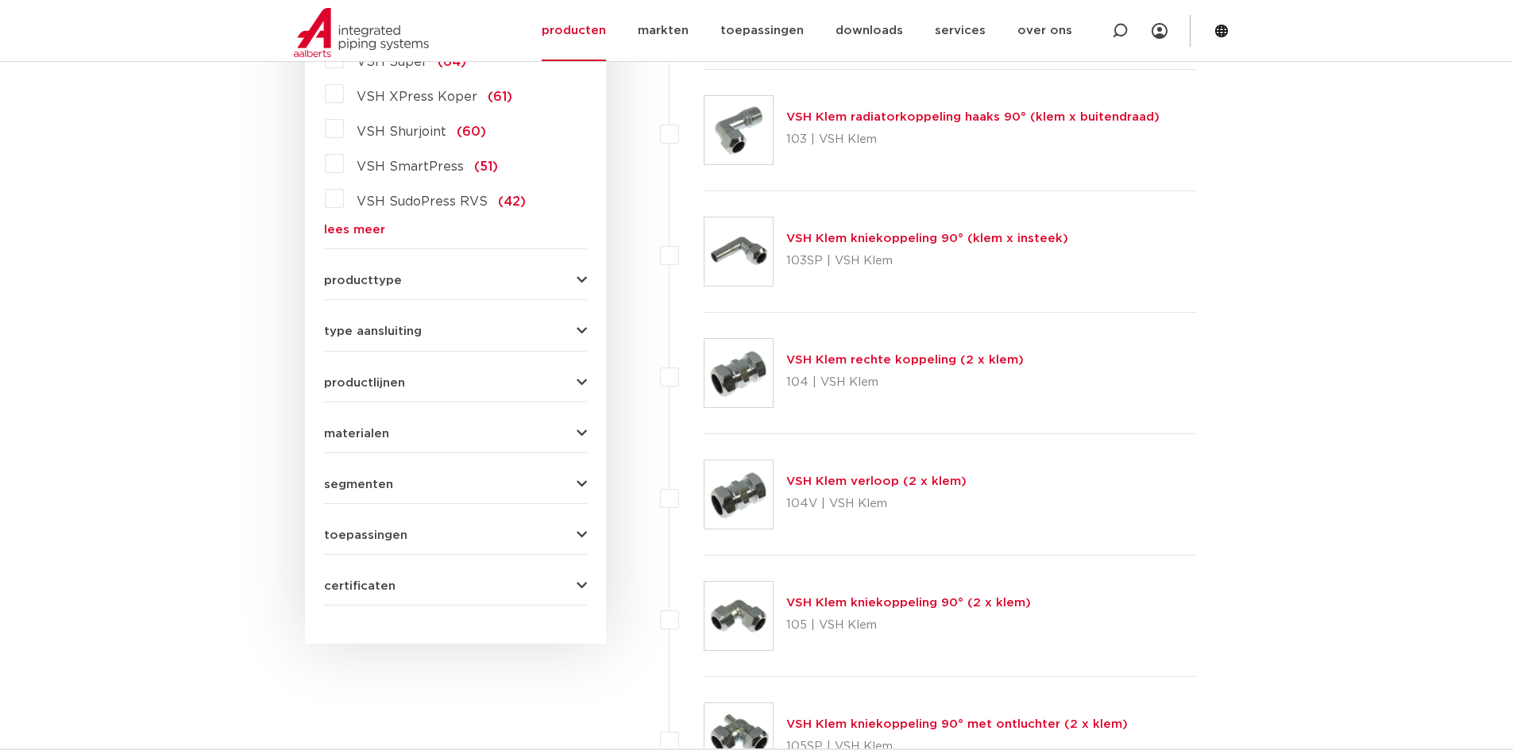
click at [459, 276] on button "producttype" at bounding box center [455, 281] width 263 height 12
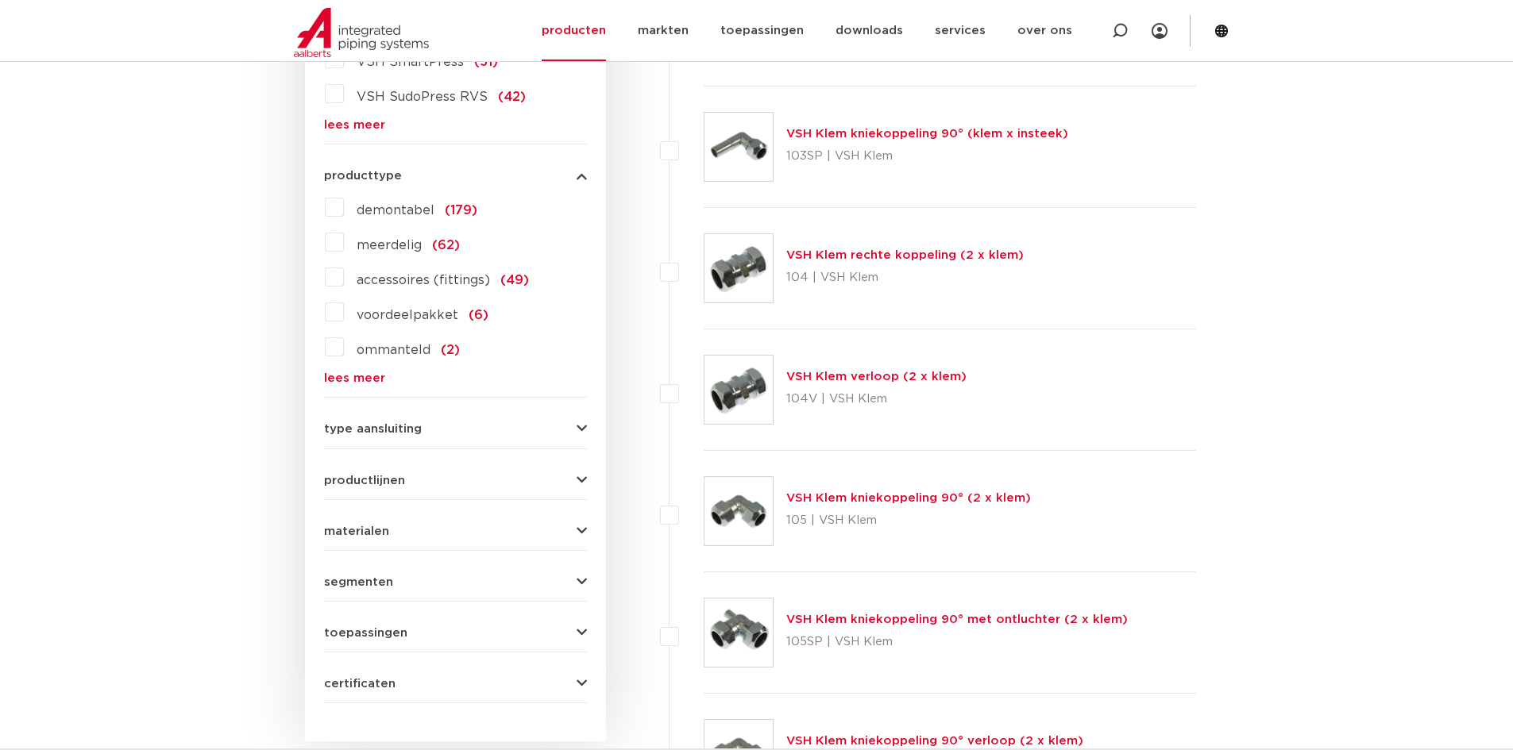
scroll to position [755, 0]
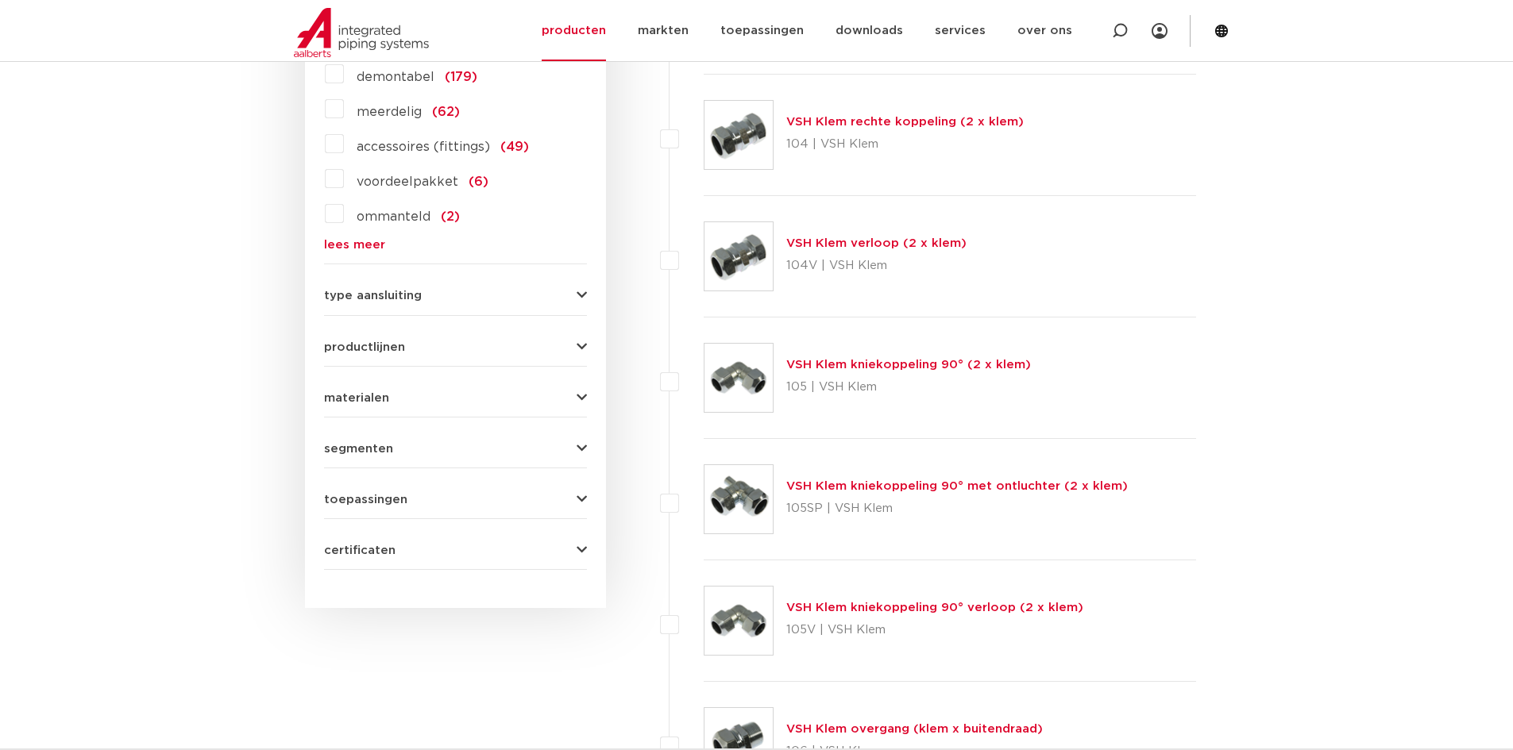
click at [495, 291] on button "type aansluiting" at bounding box center [455, 296] width 263 height 12
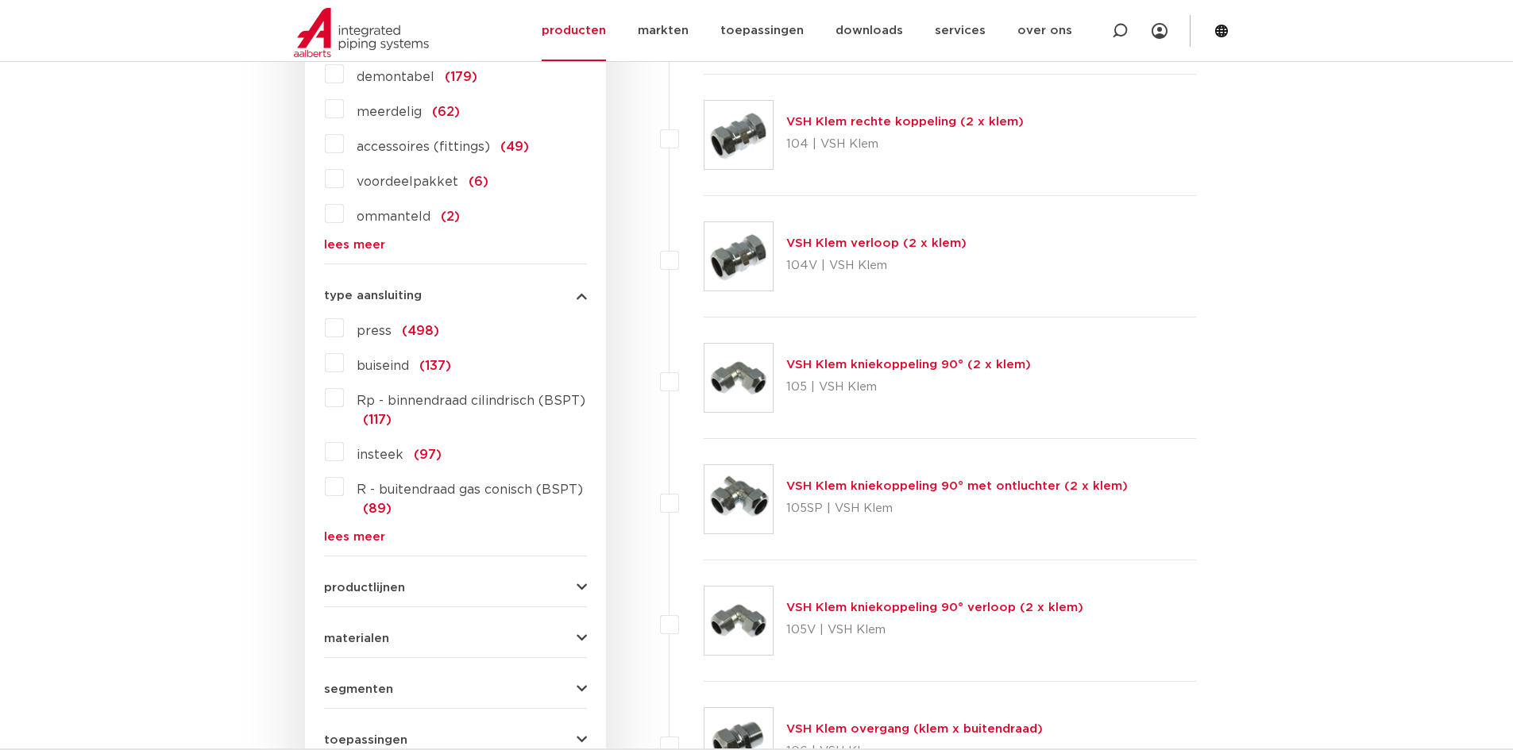
click at [352, 533] on link "lees meer" at bounding box center [455, 537] width 263 height 12
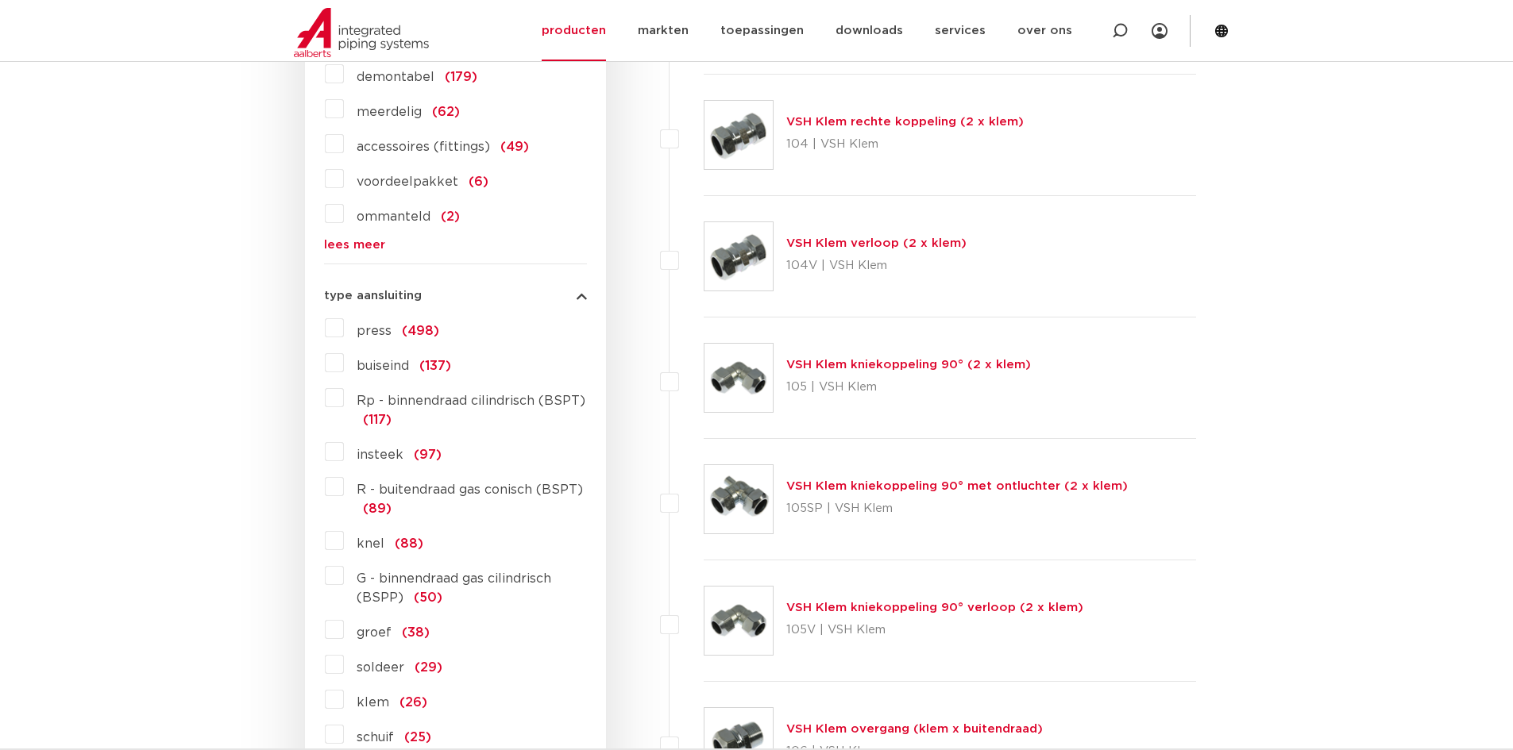
click at [344, 395] on label "Rp - binnendraad cilindrisch (BSPT) (117)" at bounding box center [465, 407] width 243 height 44
click at [0, 0] on input "Rp - binnendraad cilindrisch (BSPT) (117)" at bounding box center [0, 0] width 0 height 0
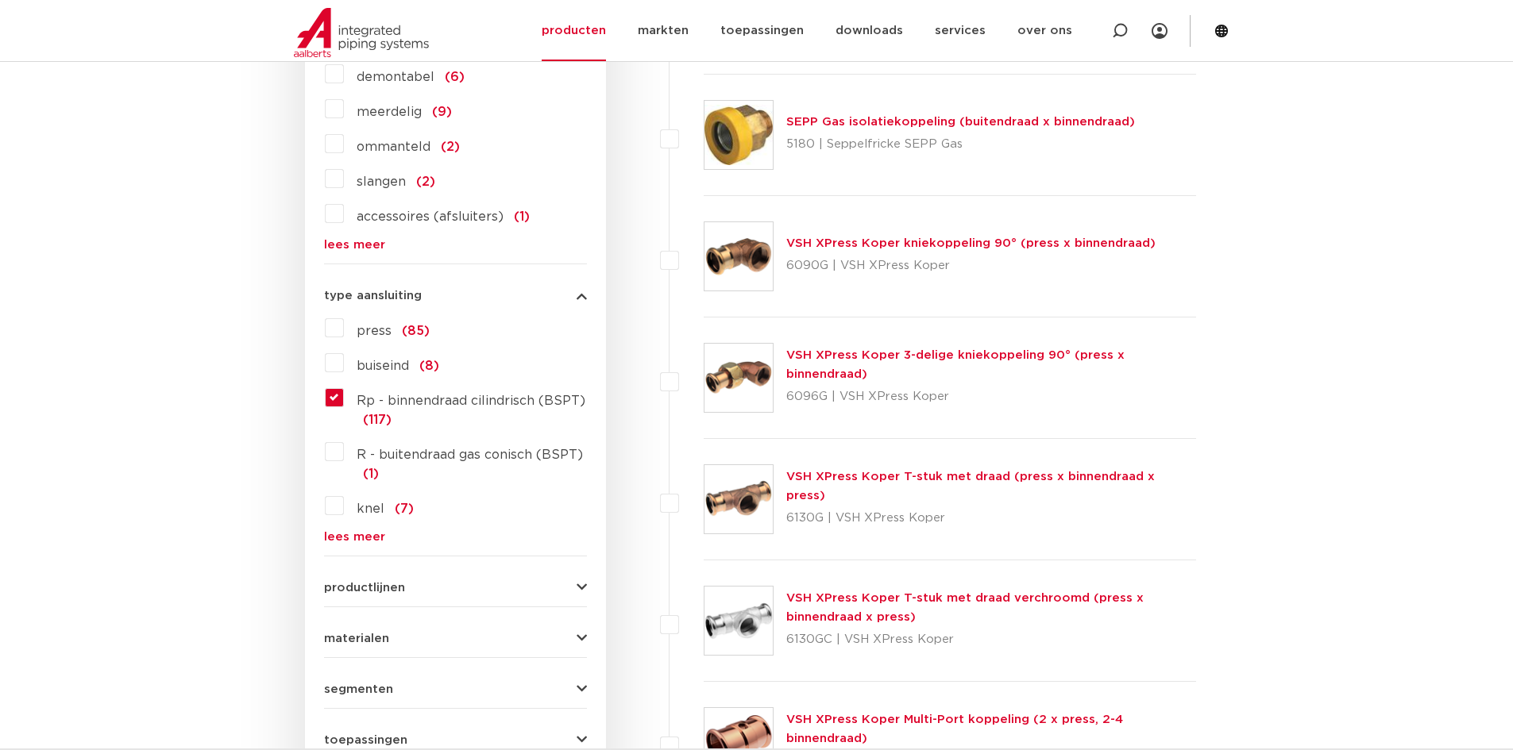
scroll to position [755, 0]
click at [356, 535] on link "lees meer" at bounding box center [455, 537] width 263 height 12
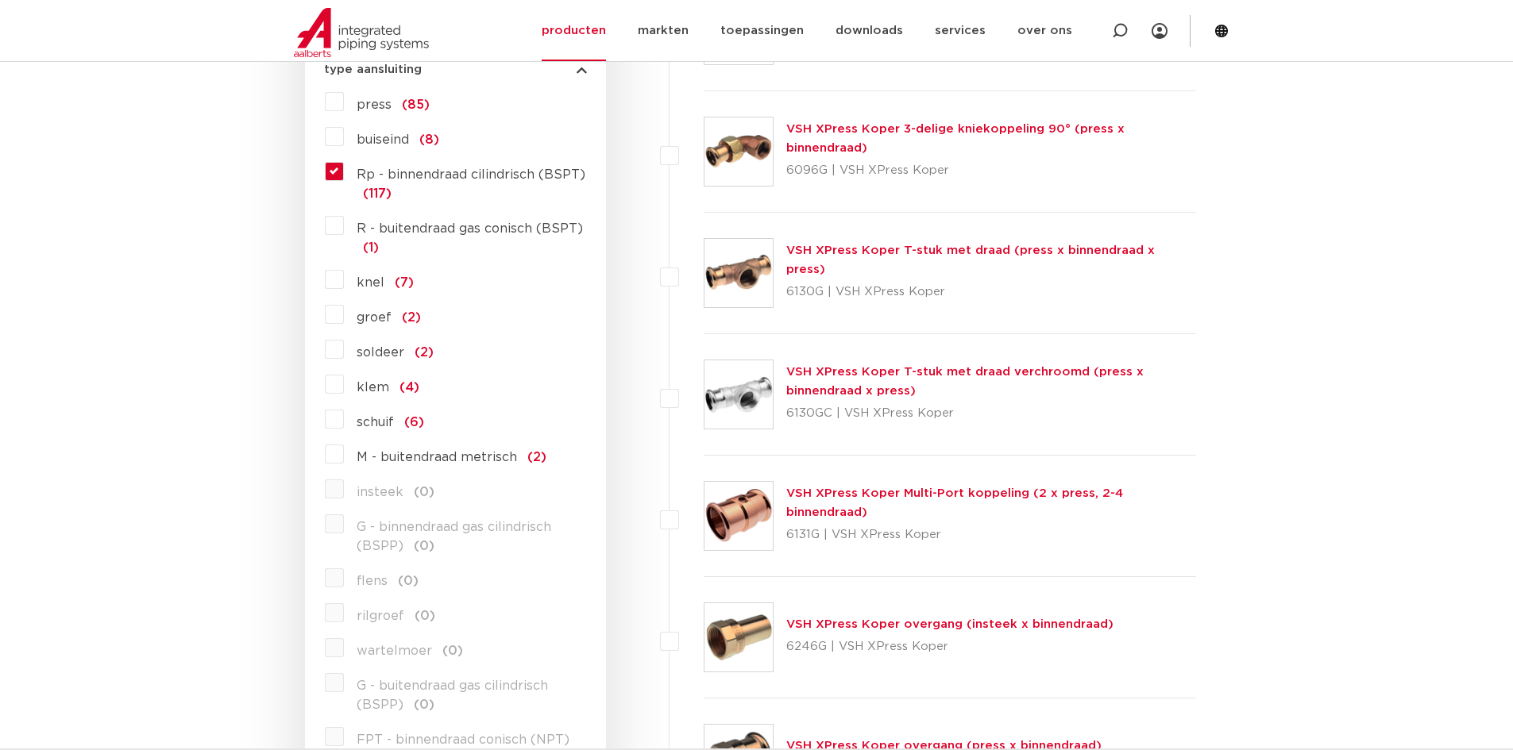
scroll to position [993, 0]
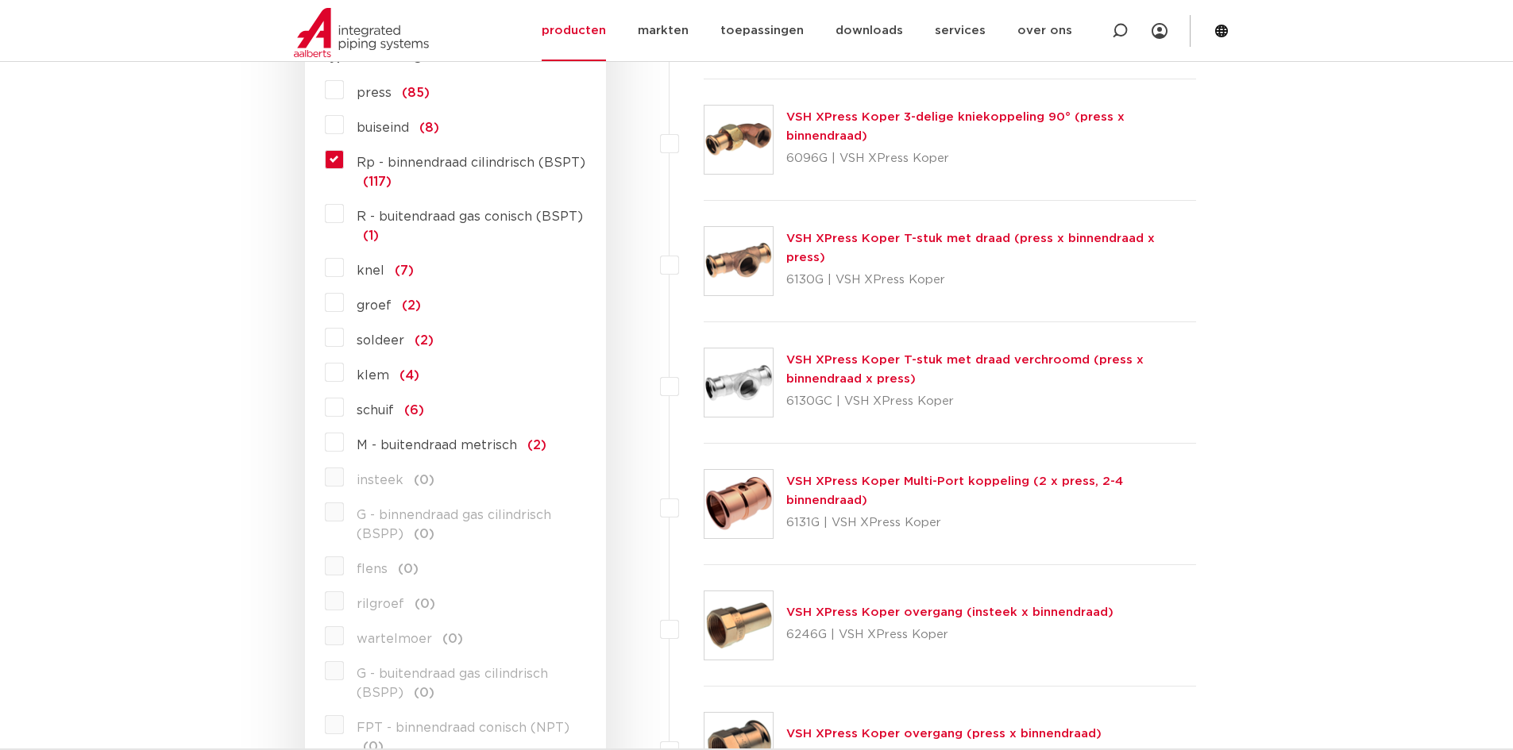
click at [344, 446] on label "M - buitendraad metrisch (2)" at bounding box center [445, 442] width 202 height 25
click at [0, 0] on input "M - buitendraad metrisch (2)" at bounding box center [0, 0] width 0 height 0
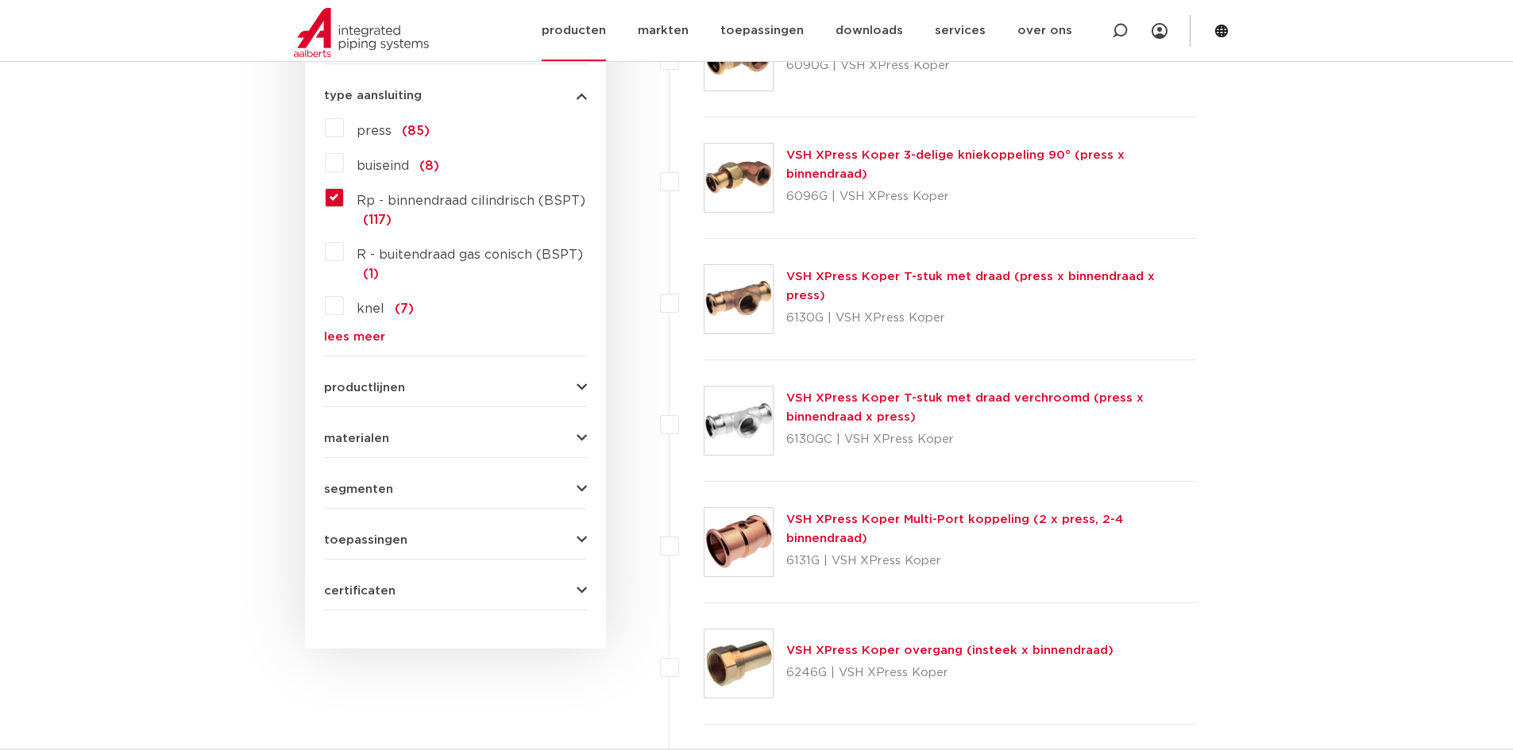
scroll to position [1032, 0]
